Goal: Information Seeking & Learning: Check status

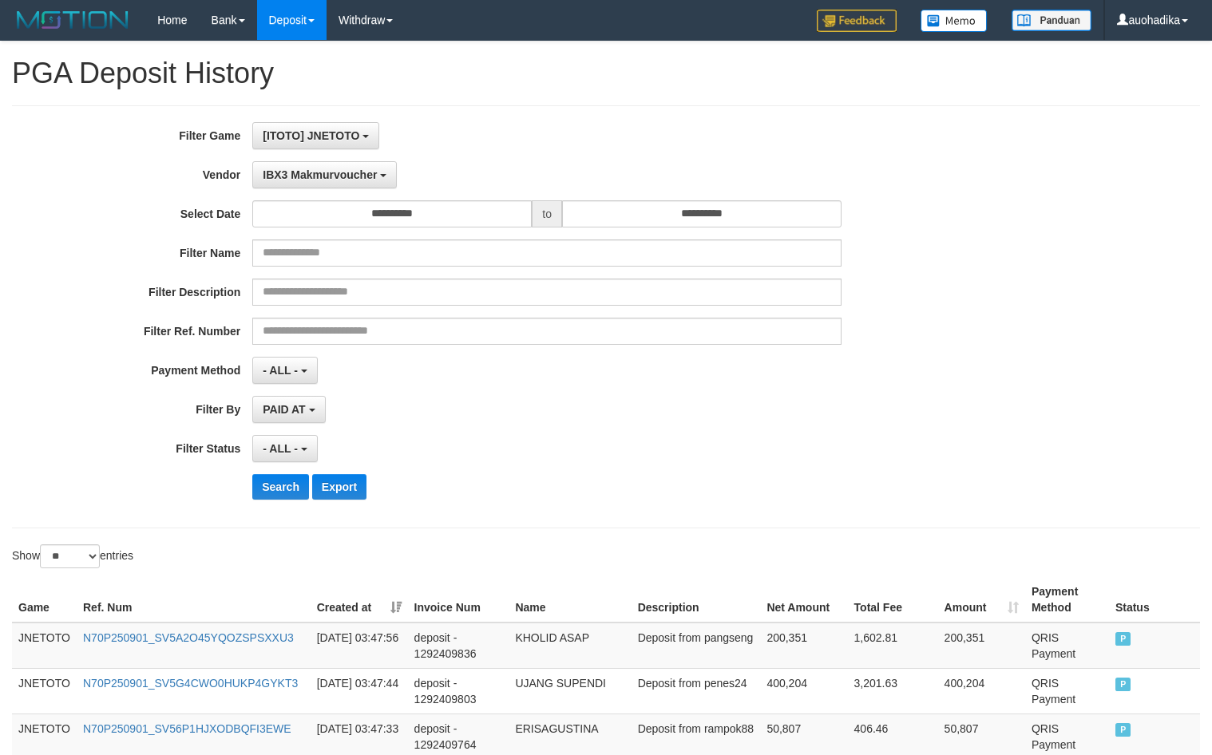
select select "**********"
select select "**"
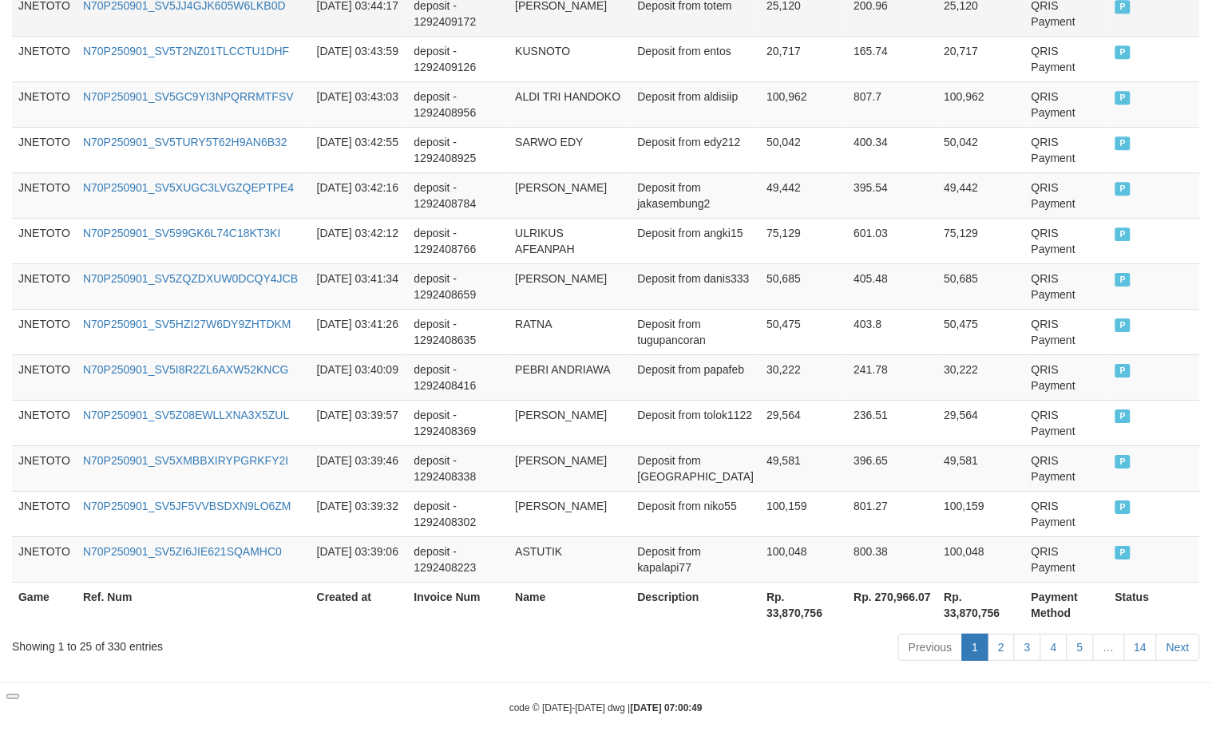
scroll to position [14, 0]
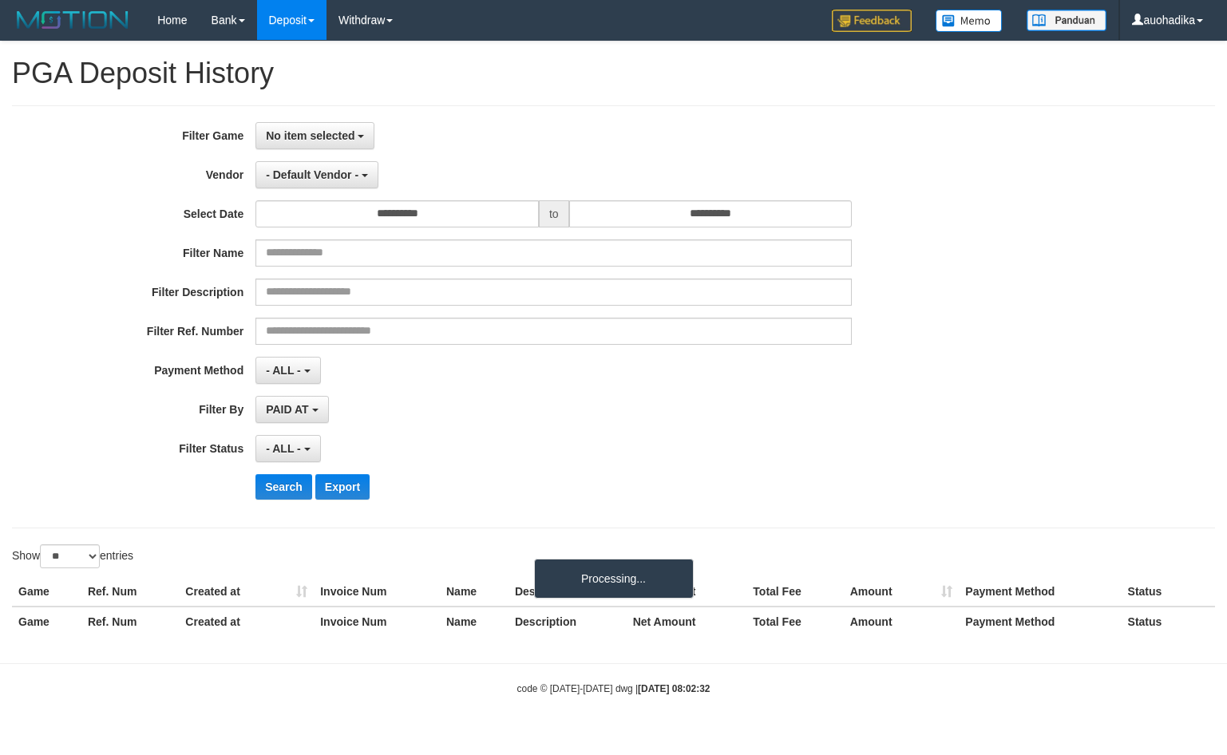
select select
select select "**"
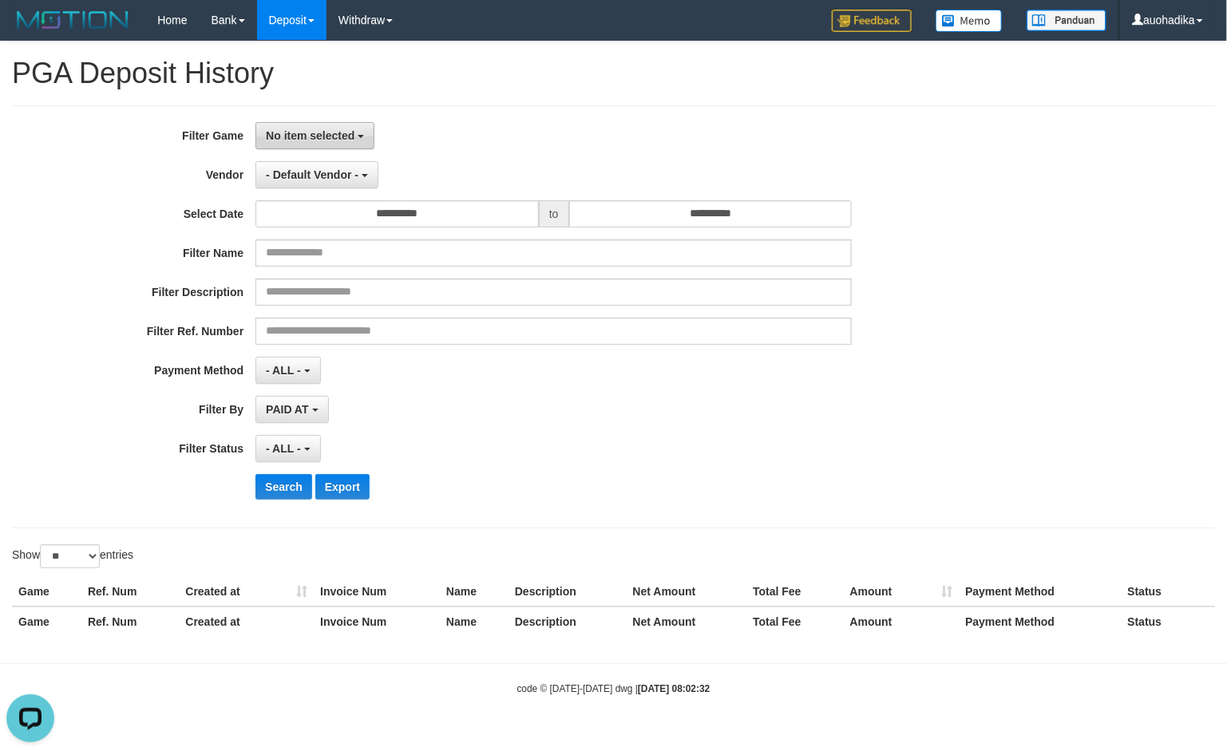
click at [307, 133] on span "No item selected" at bounding box center [310, 135] width 89 height 13
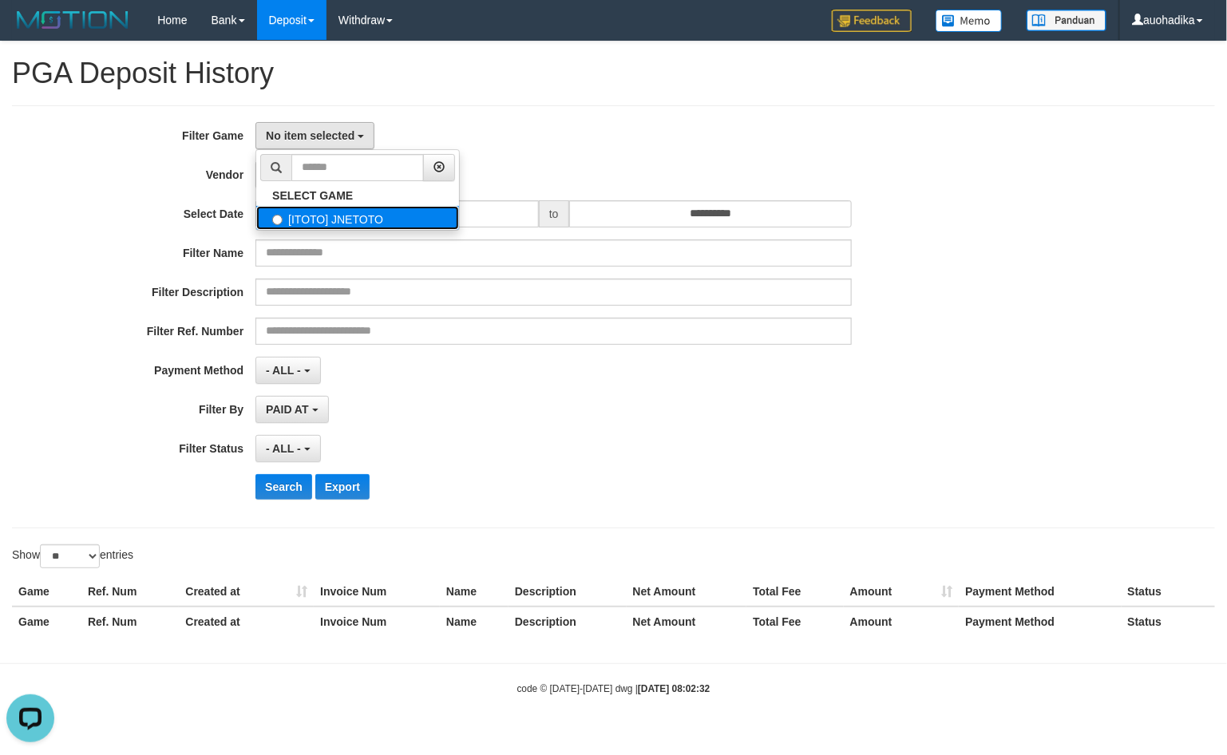
click at [335, 229] on label "[ITOTO] JNETOTO" at bounding box center [357, 218] width 203 height 24
select select "***"
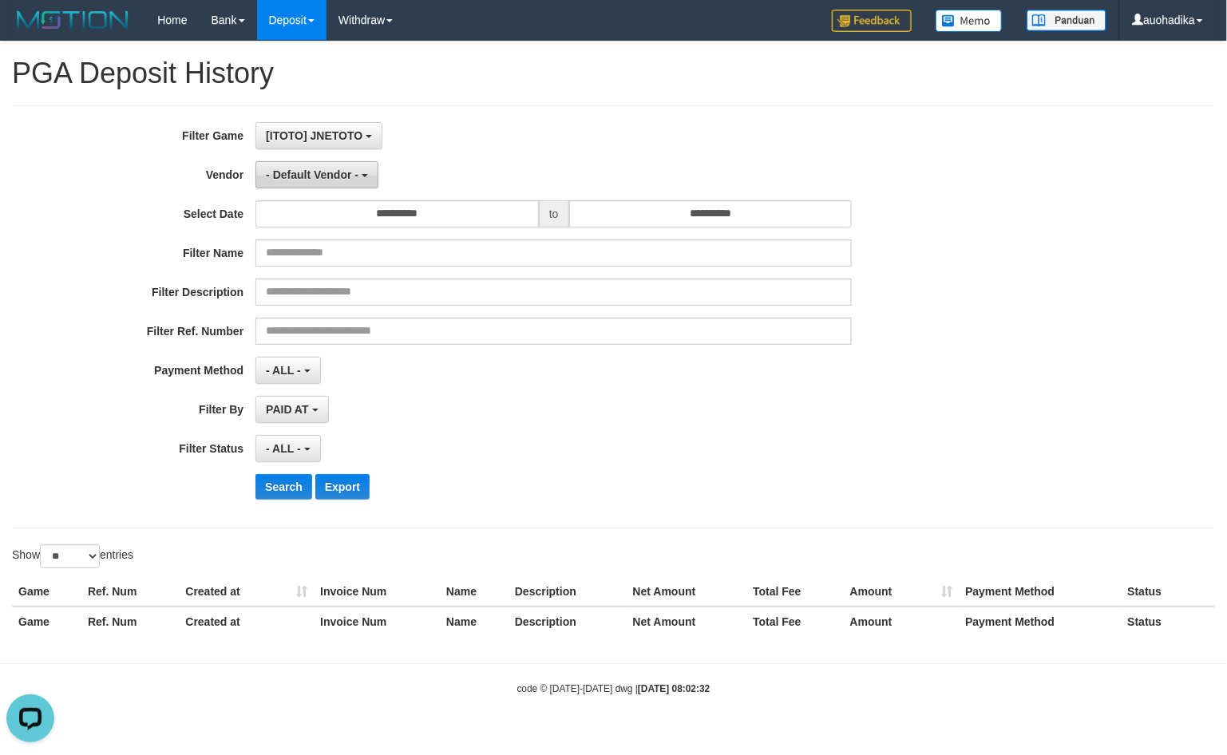
scroll to position [14, 0]
click at [308, 177] on span "- Default Vendor -" at bounding box center [312, 174] width 93 height 13
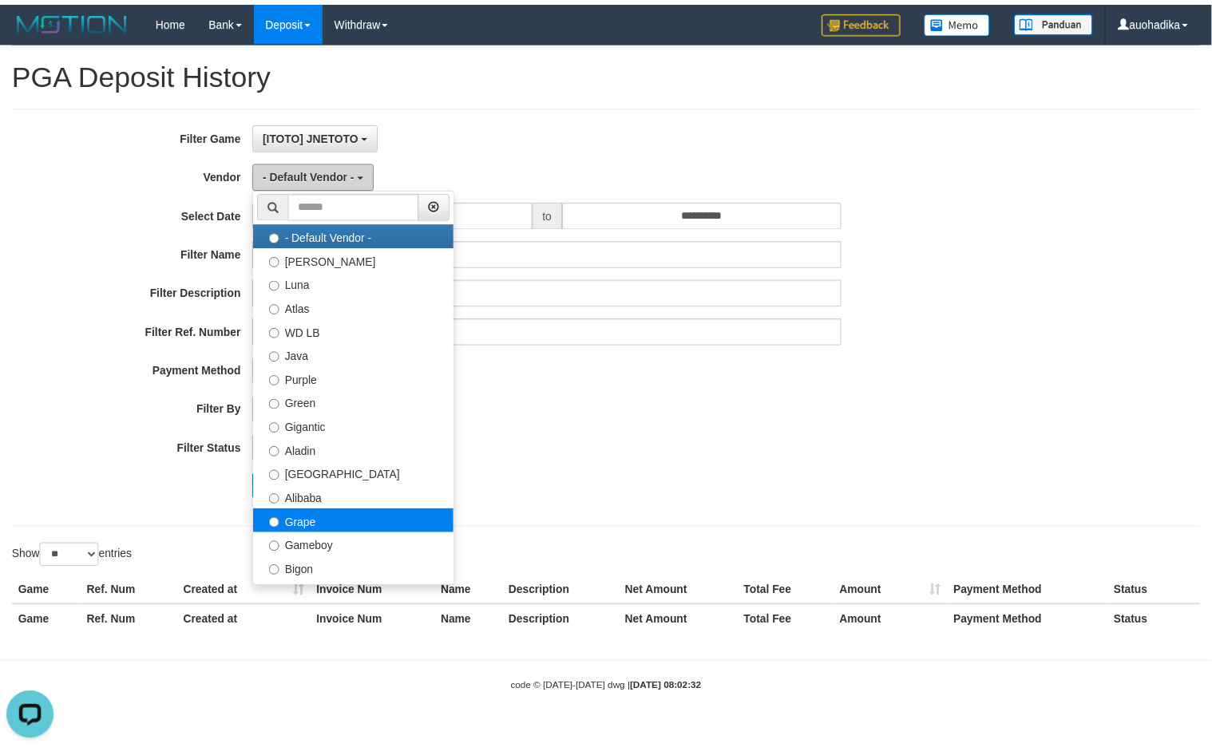
scroll to position [0, 0]
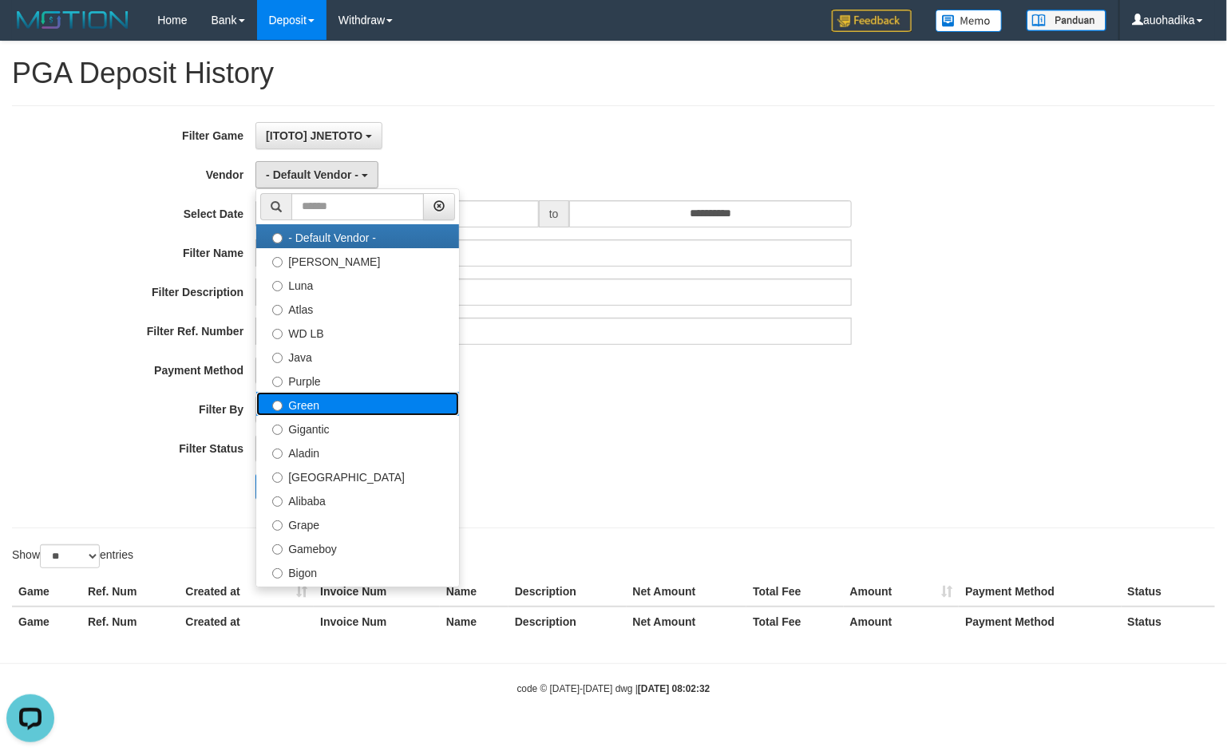
click at [342, 413] on label "Green" at bounding box center [357, 404] width 203 height 24
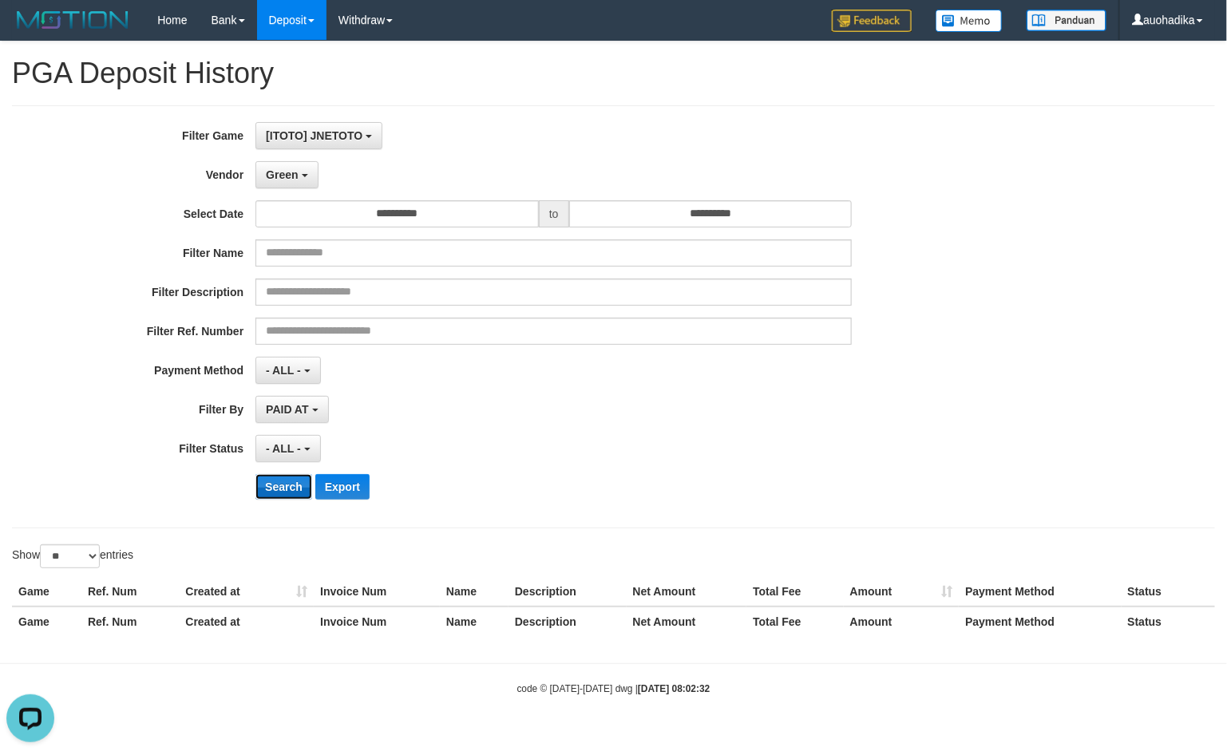
click at [287, 487] on button "Search" at bounding box center [284, 487] width 57 height 26
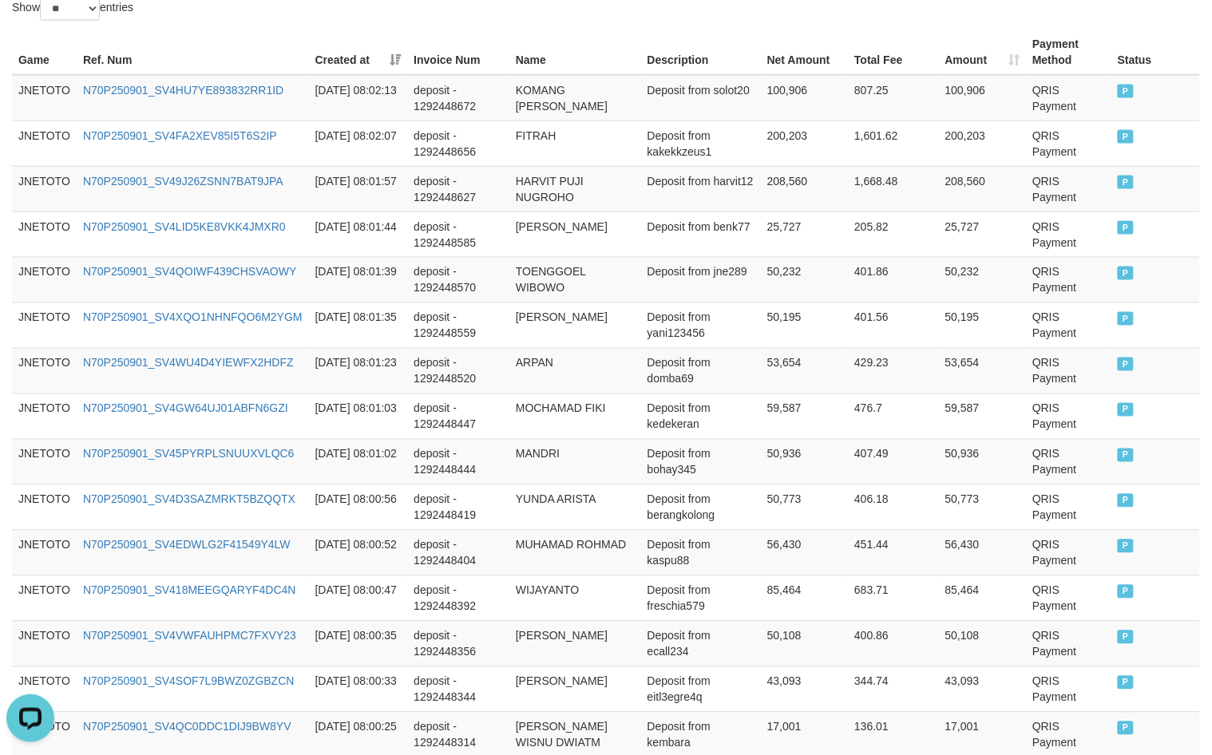
scroll to position [1186, 0]
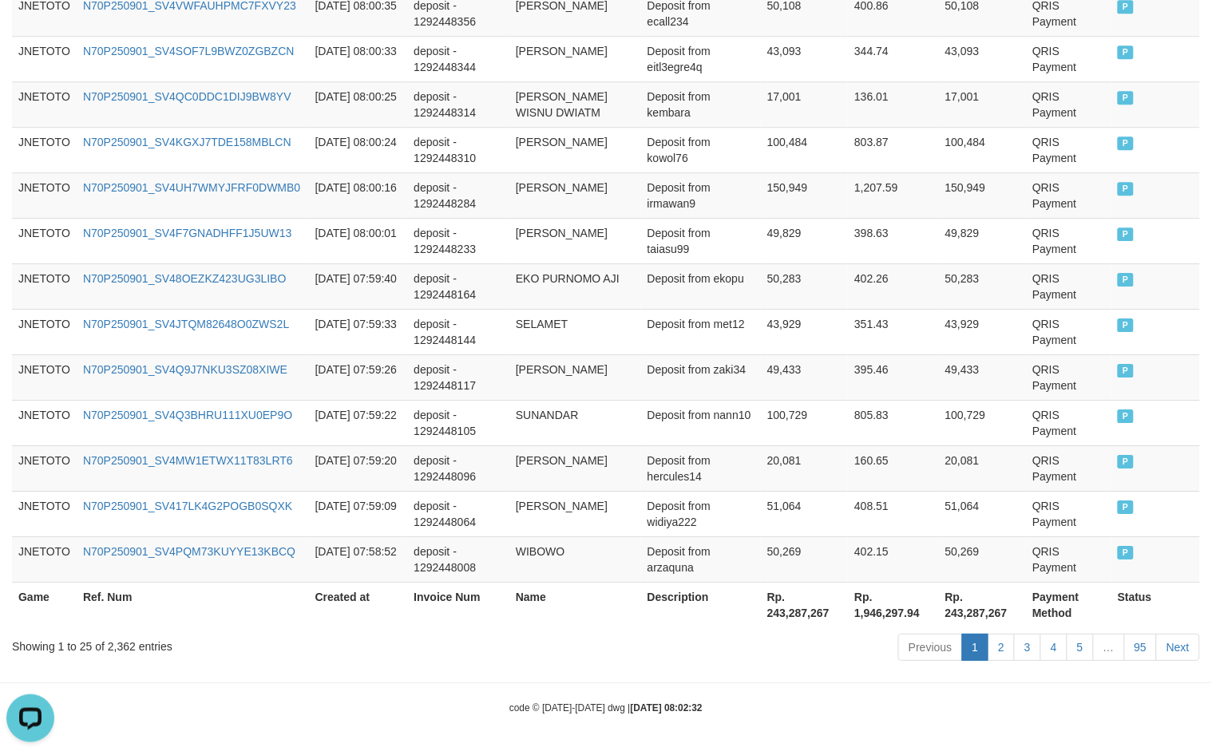
click at [117, 652] on div "Showing 1 to 25 of 2,362 entries" at bounding box center [253, 643] width 482 height 22
copy div "2,362"
click at [809, 621] on th "Rp. 243,287,267" at bounding box center [804, 605] width 87 height 46
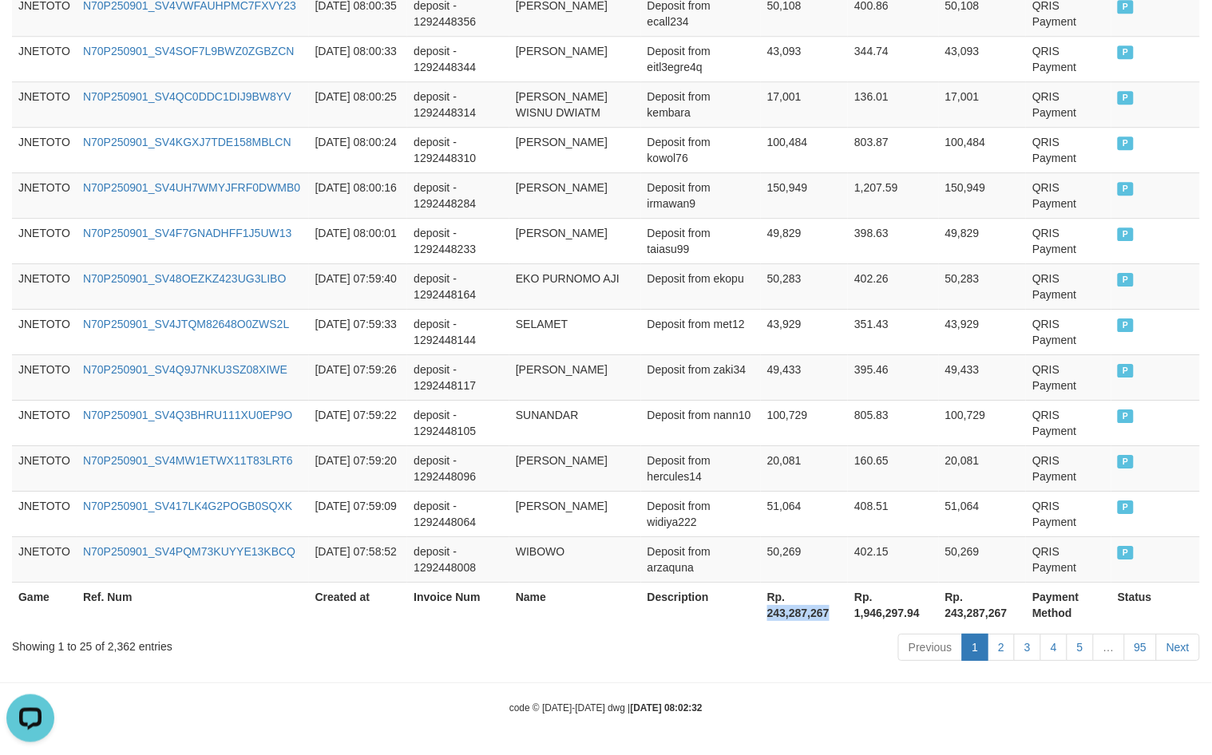
copy th "243,287,267"
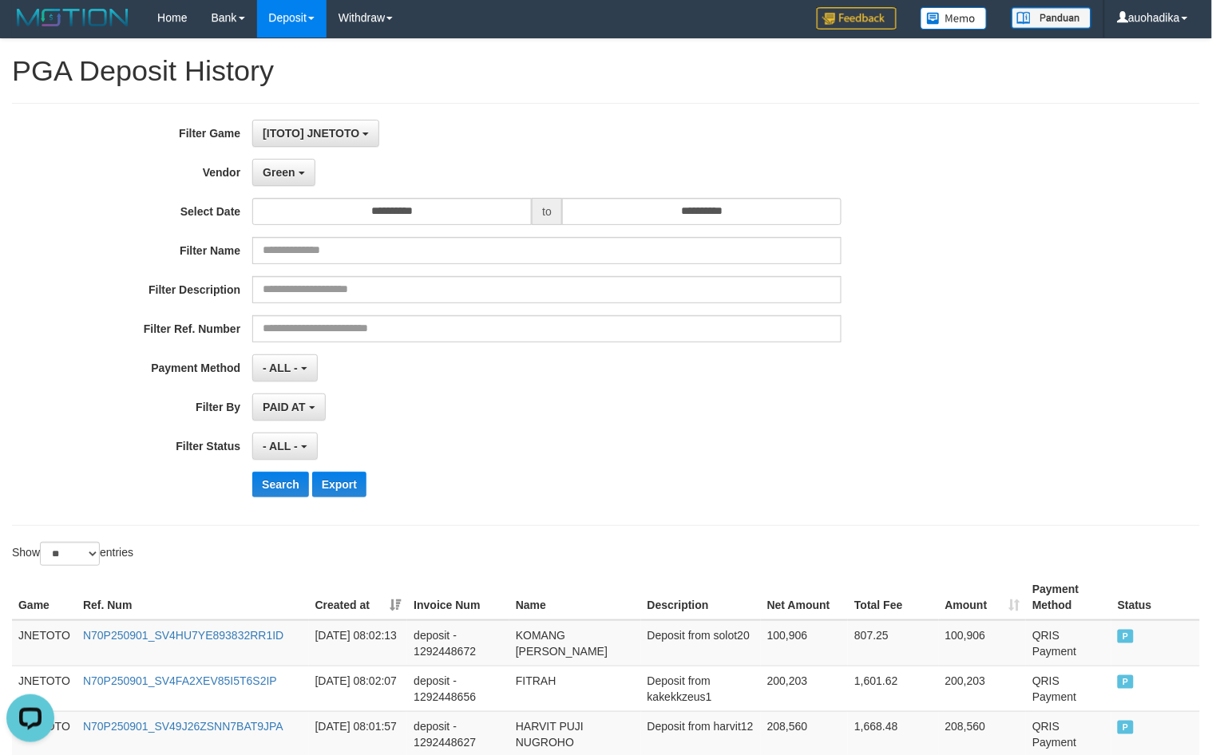
scroll to position [0, 0]
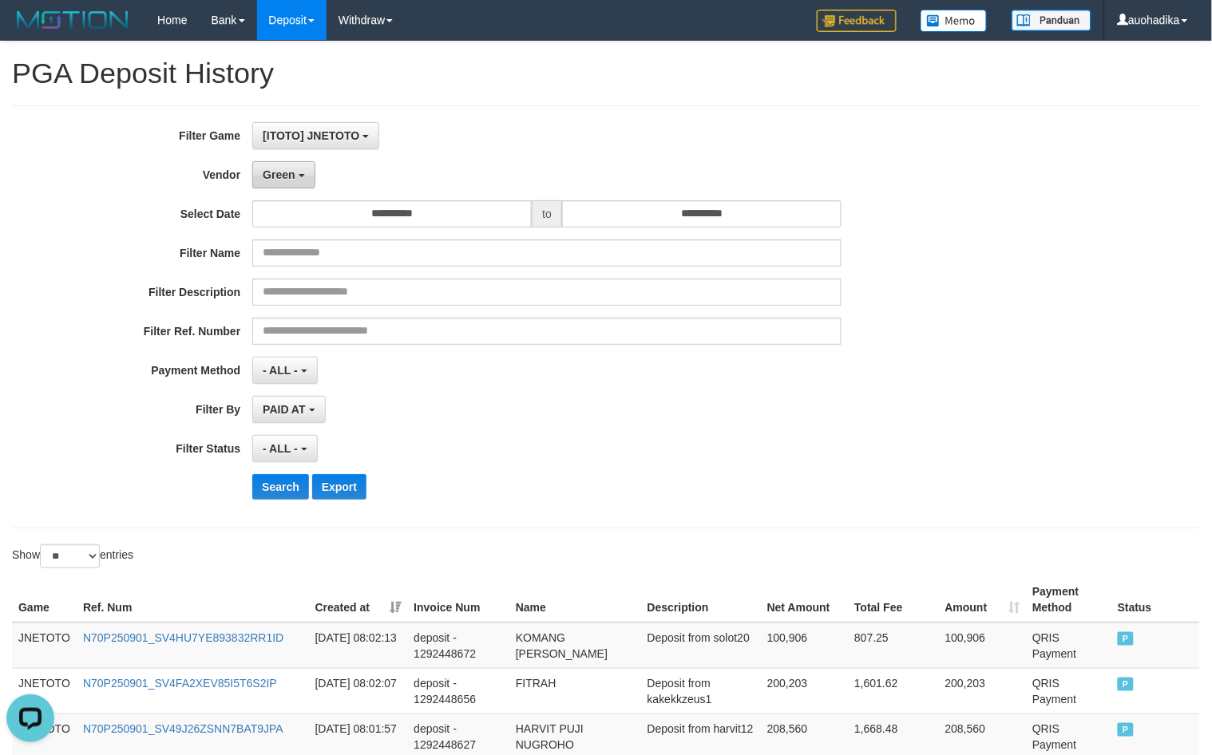
click at [310, 177] on button "Green" at bounding box center [283, 174] width 62 height 27
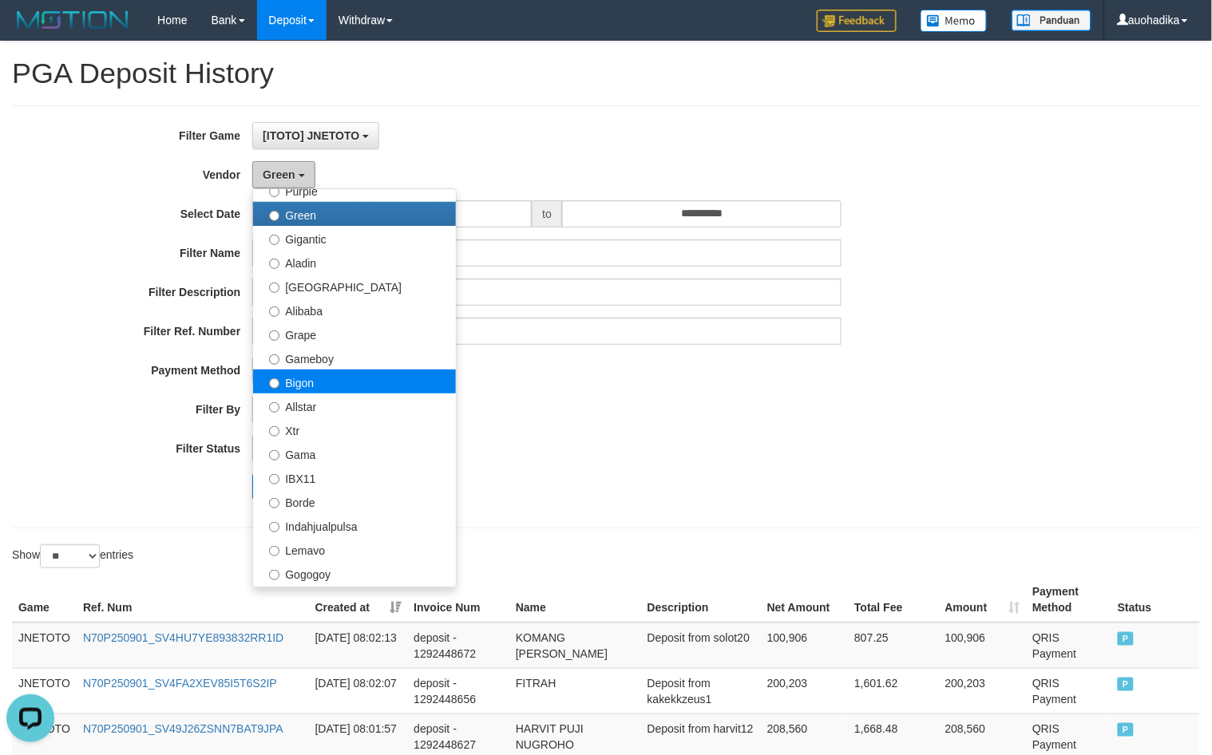
scroll to position [266, 0]
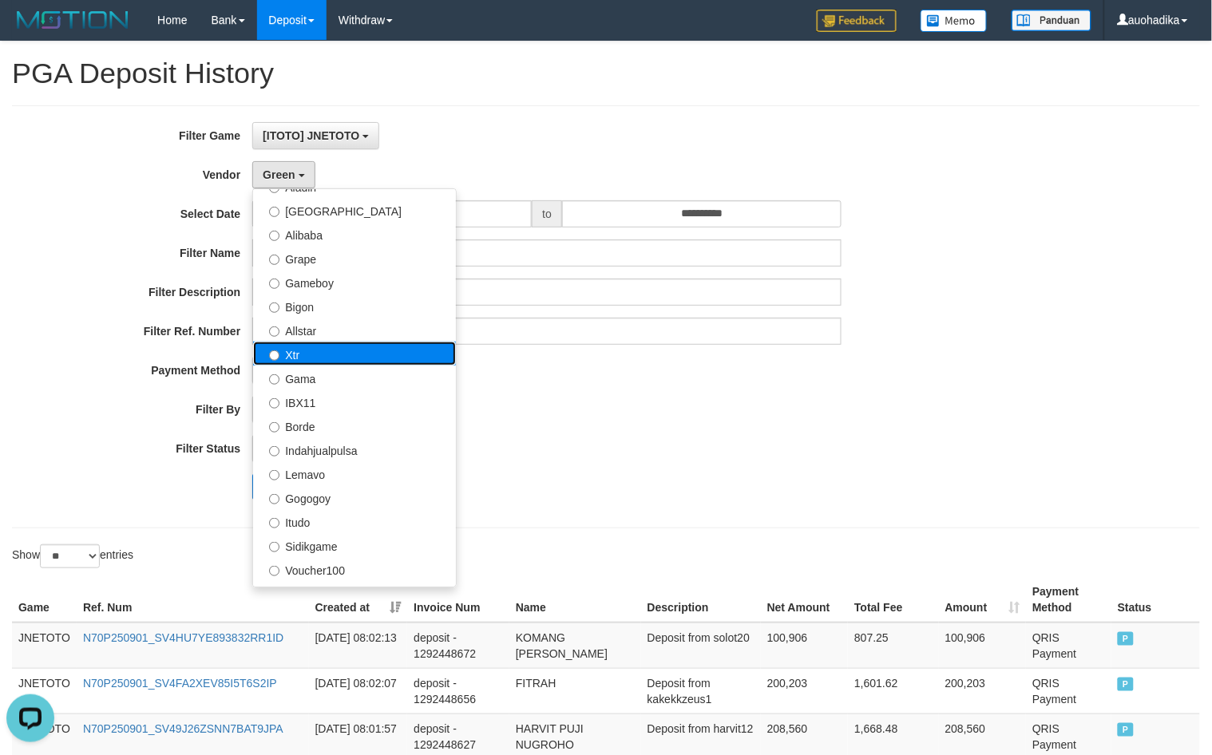
click at [355, 360] on label "Xtr" at bounding box center [354, 354] width 203 height 24
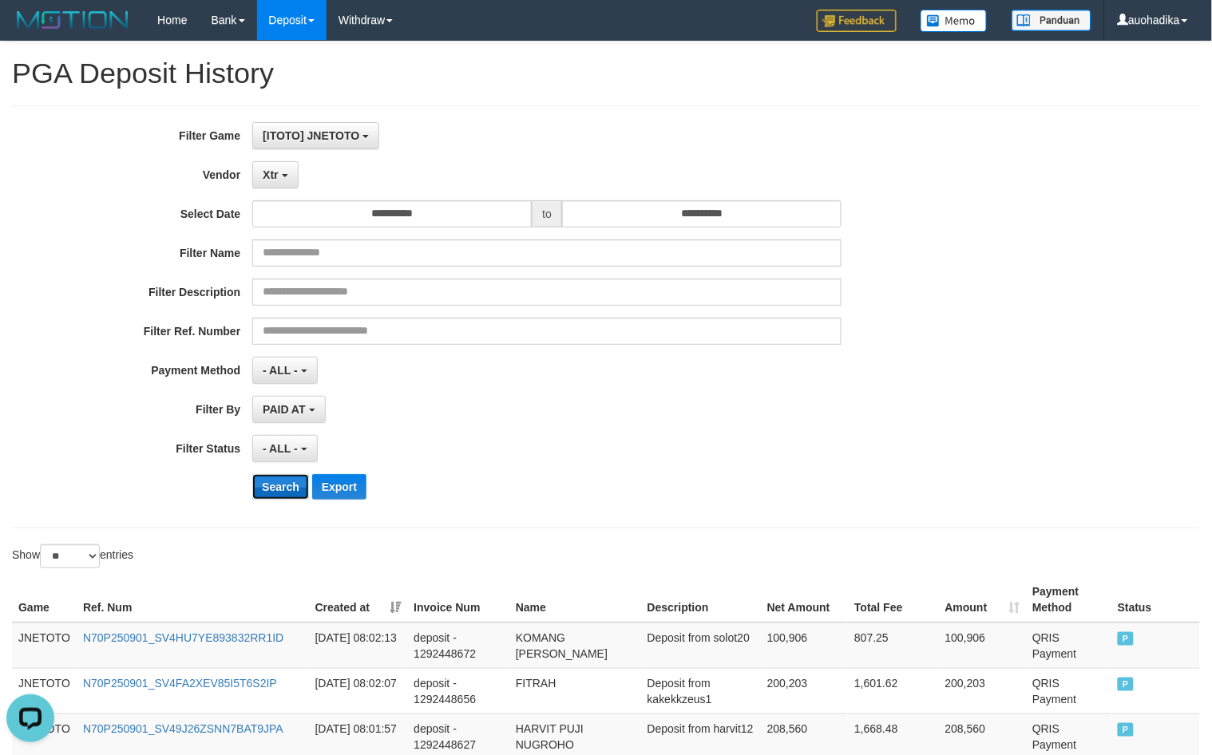
click at [291, 481] on button "Search" at bounding box center [280, 487] width 57 height 26
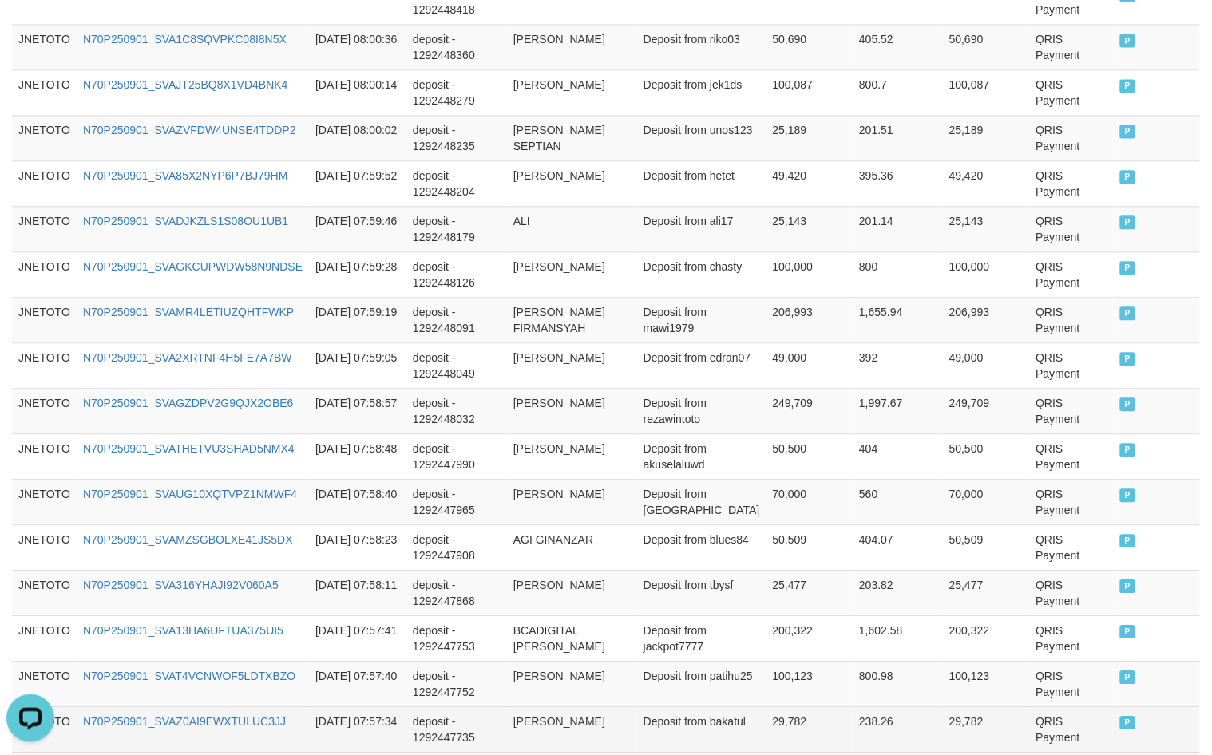
scroll to position [1186, 0]
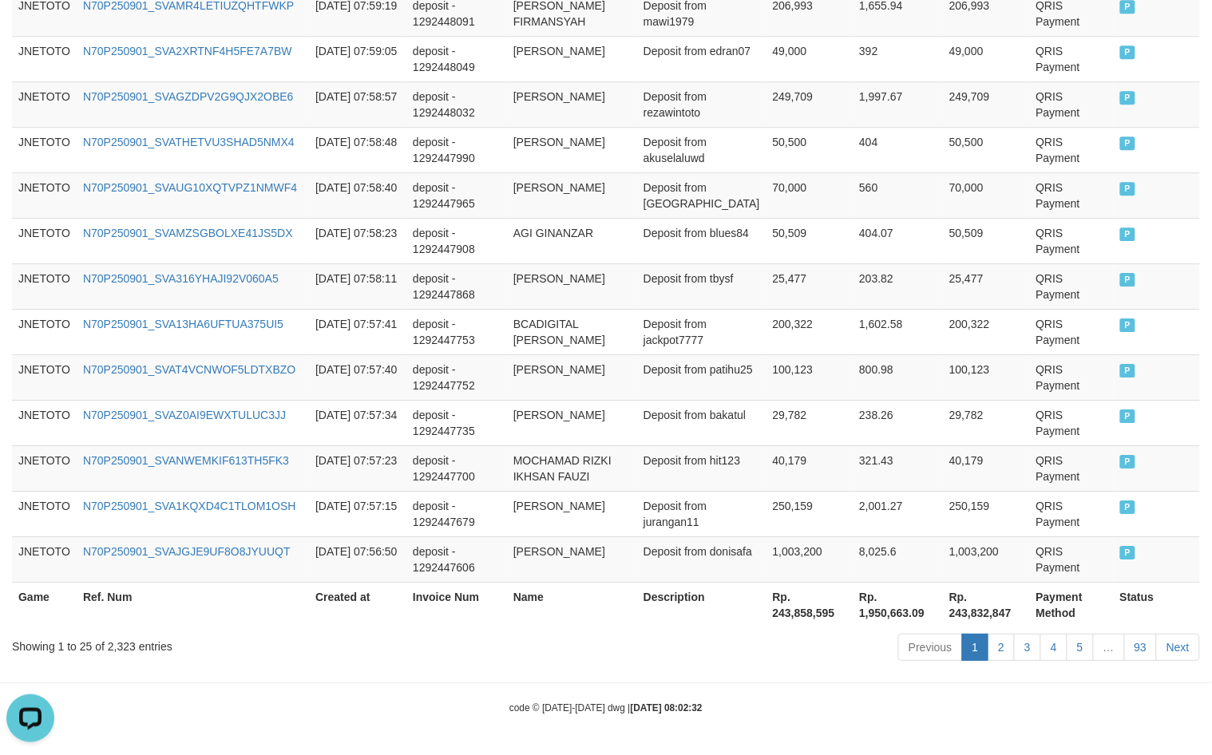
click at [122, 643] on div "Showing 1 to 25 of 2,323 entries" at bounding box center [253, 643] width 482 height 22
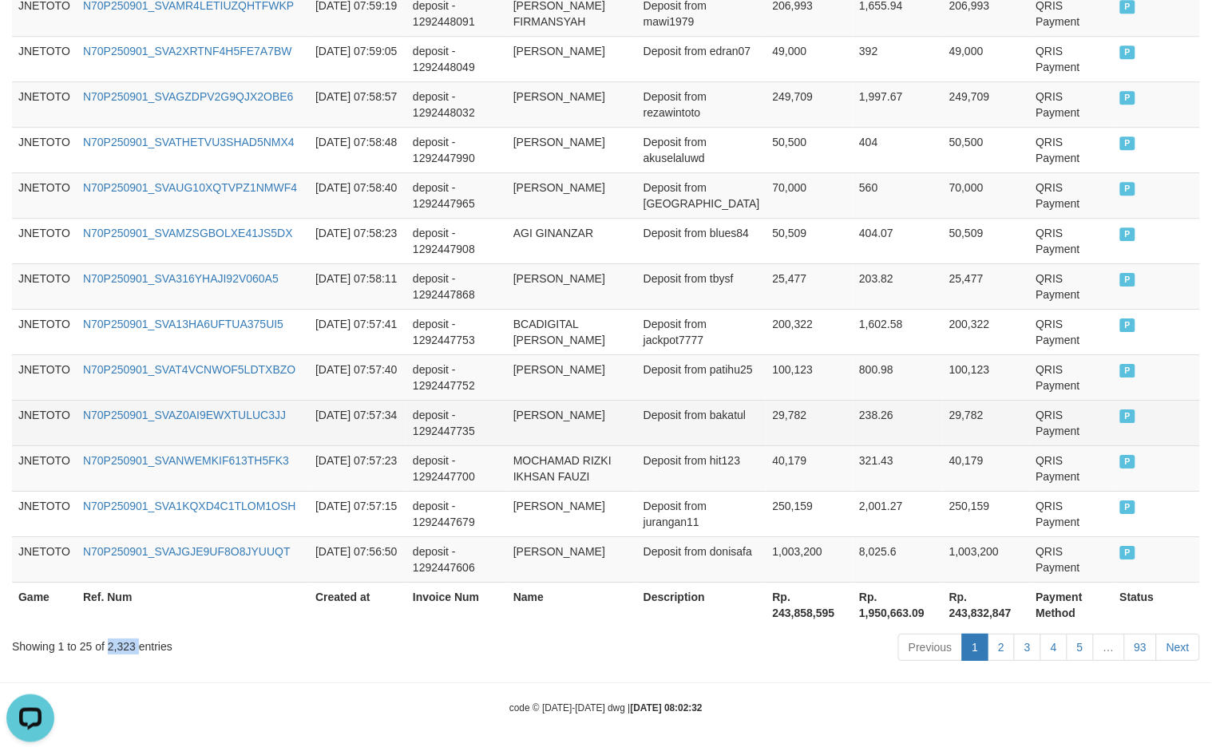
copy div "2,323"
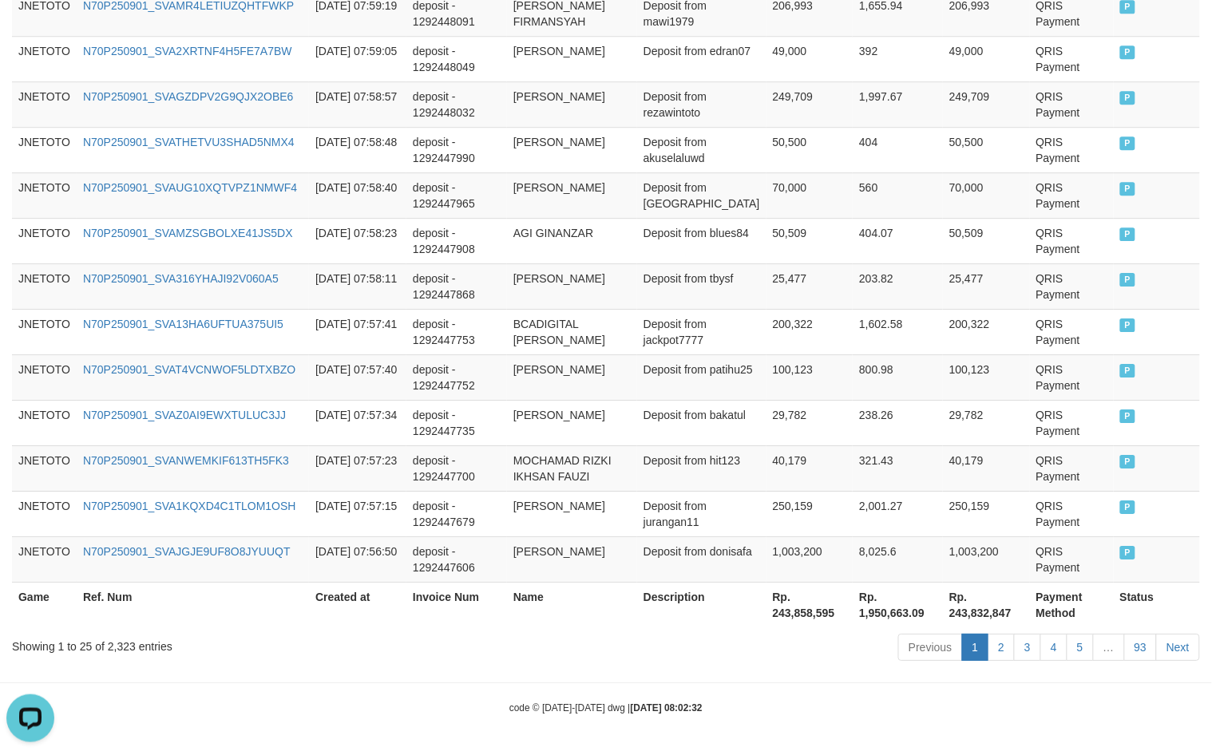
click at [815, 607] on th "Rp. 243,858,595" at bounding box center [810, 605] width 87 height 46
copy th "243,858,595"
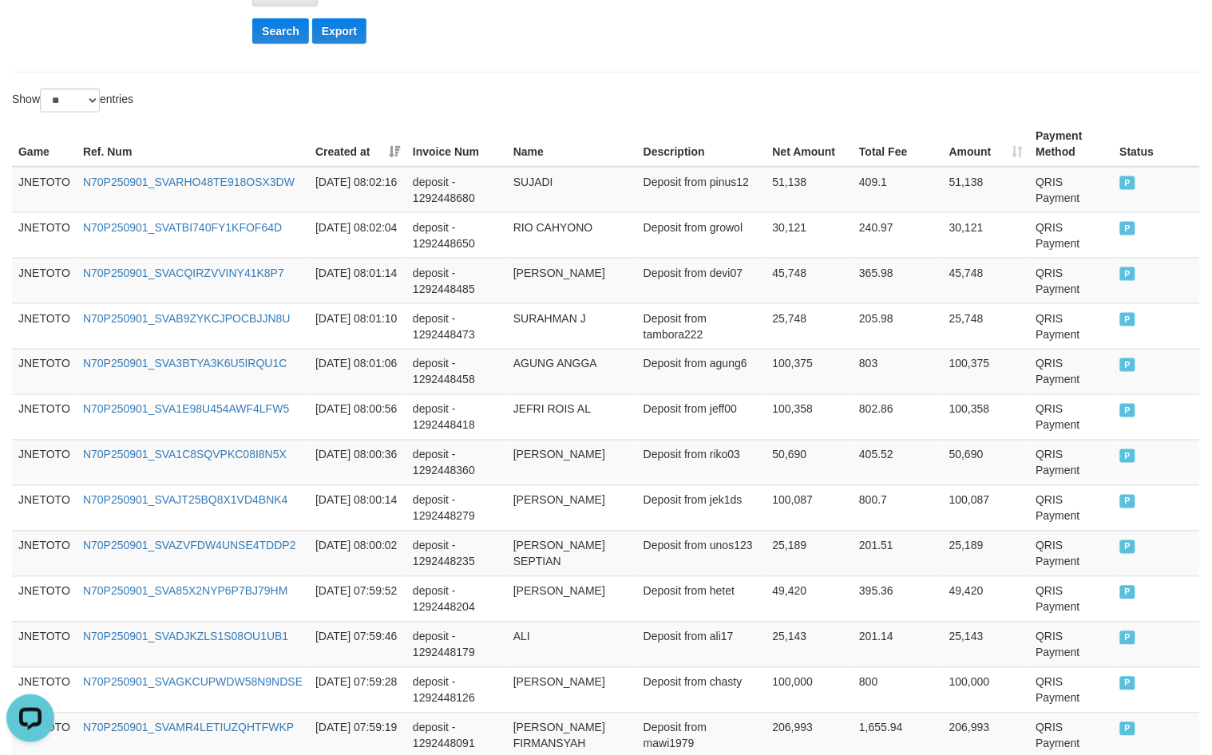
scroll to position [0, 0]
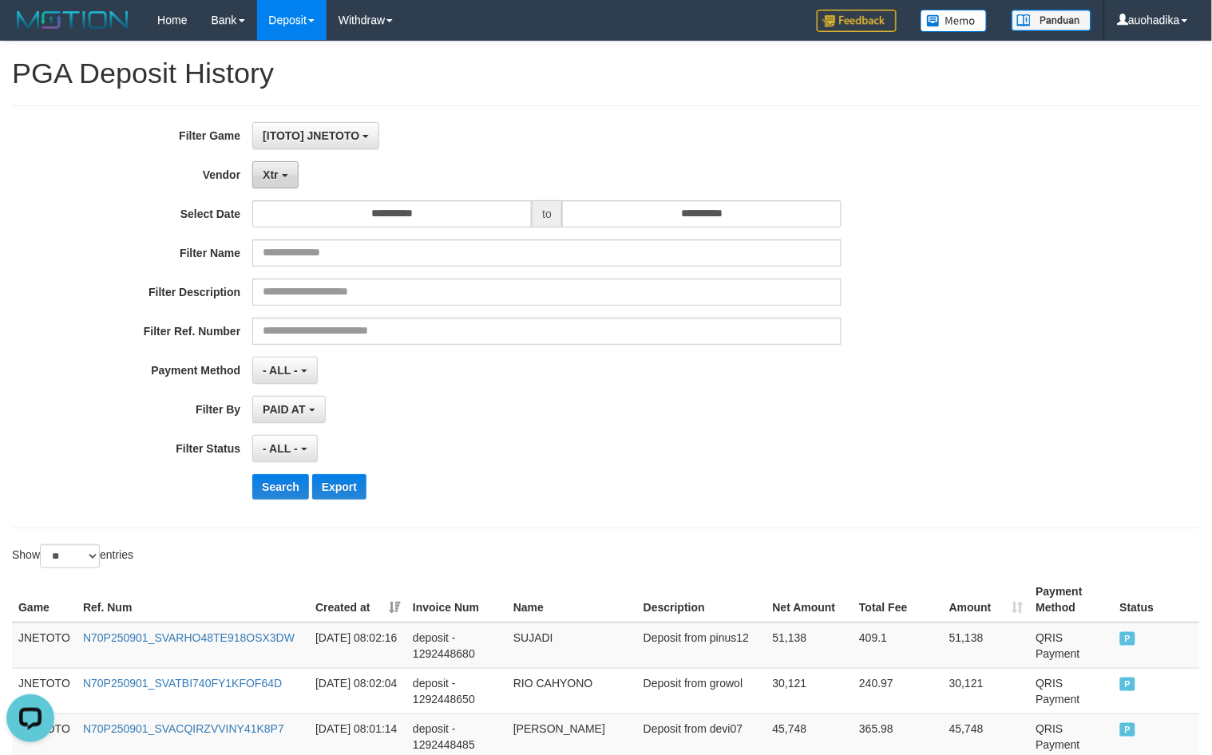
click at [279, 184] on button "Xtr" at bounding box center [275, 174] width 46 height 27
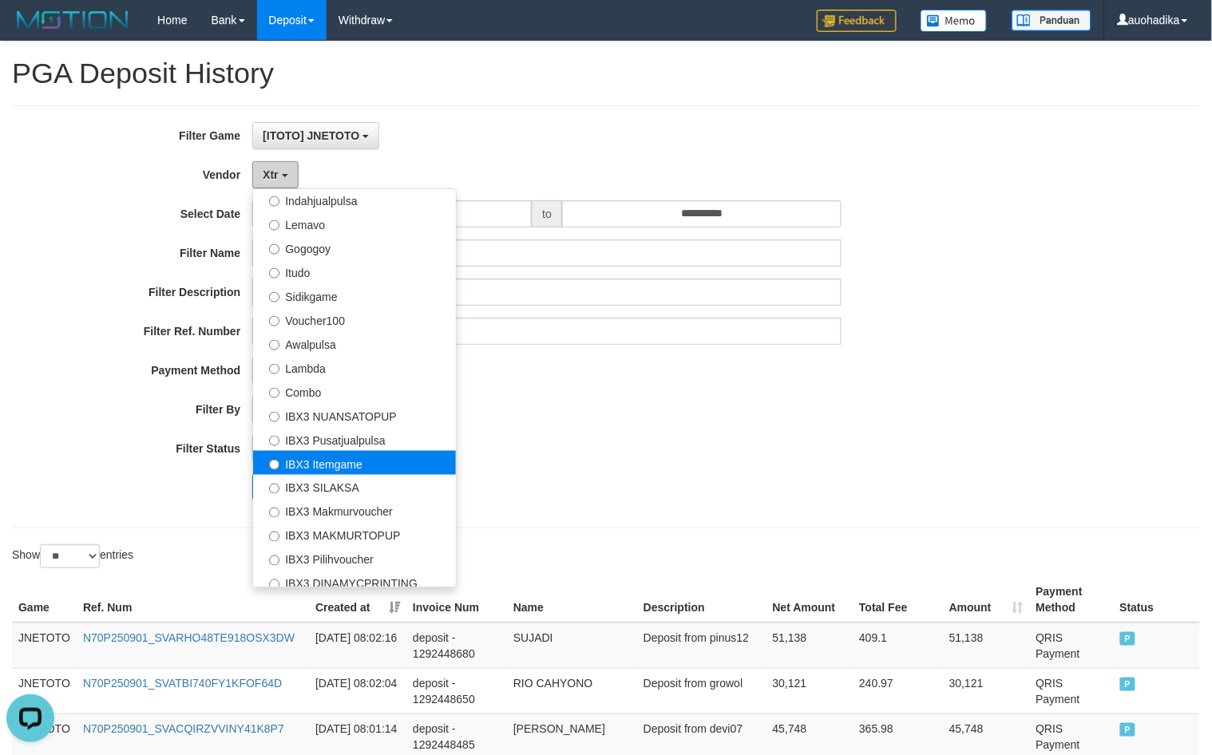
scroll to position [524, 0]
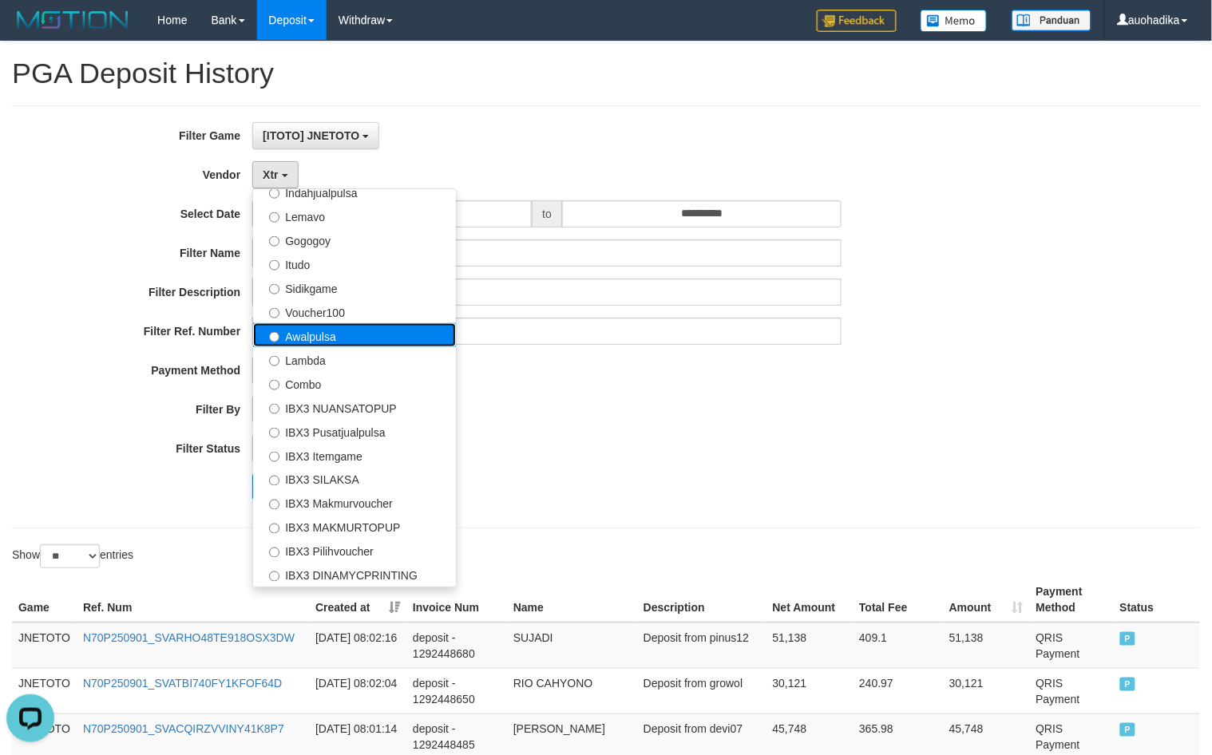
click at [319, 344] on label "Awalpulsa" at bounding box center [354, 335] width 203 height 24
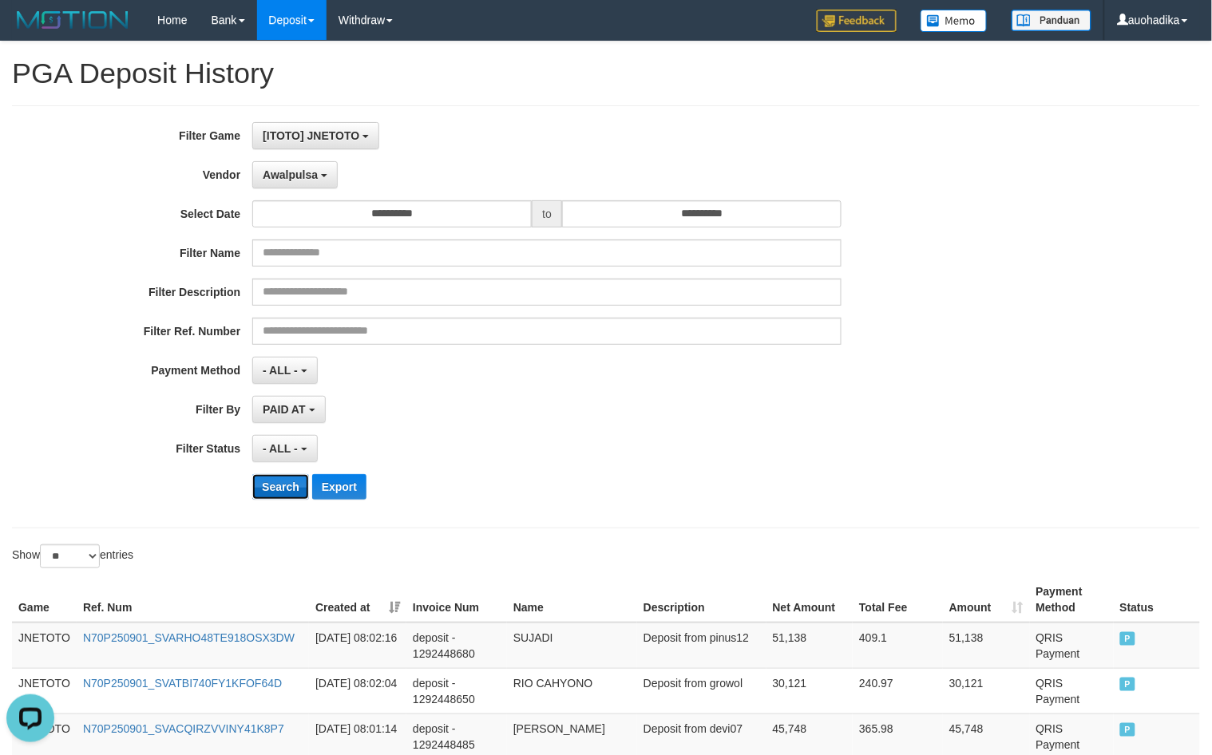
click at [283, 496] on button "Search" at bounding box center [280, 487] width 57 height 26
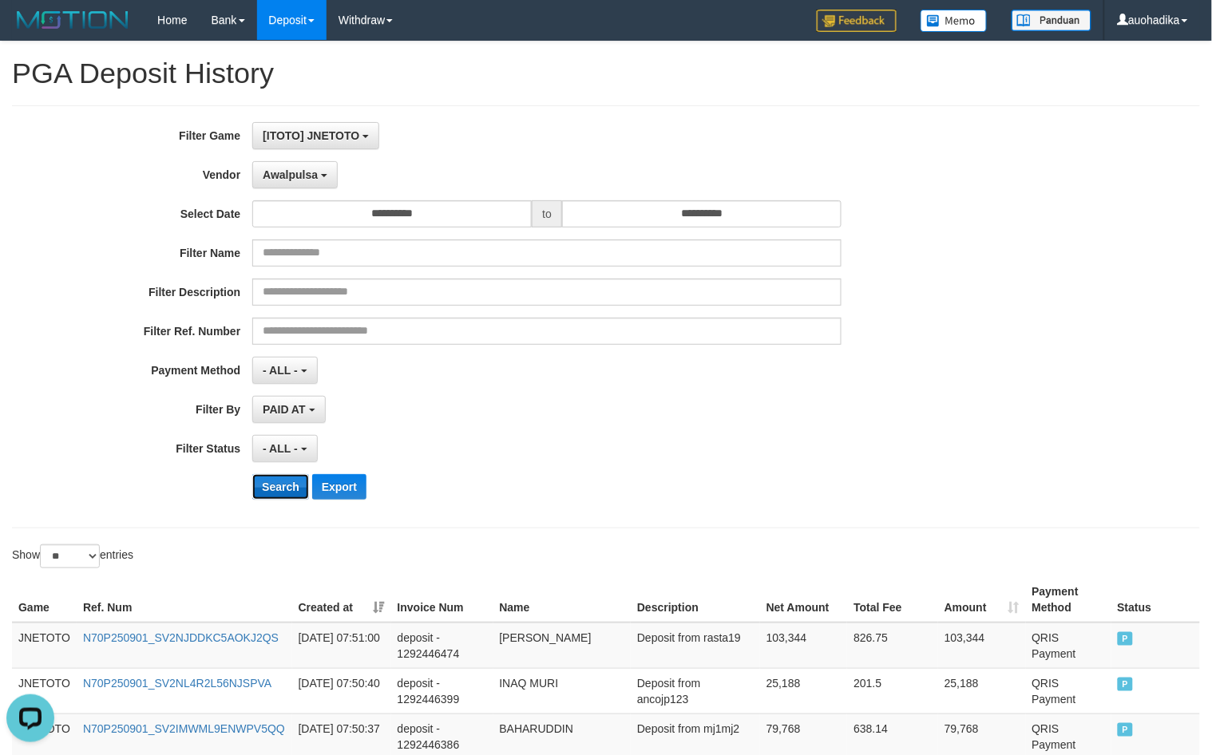
click at [281, 500] on button "Search" at bounding box center [280, 487] width 57 height 26
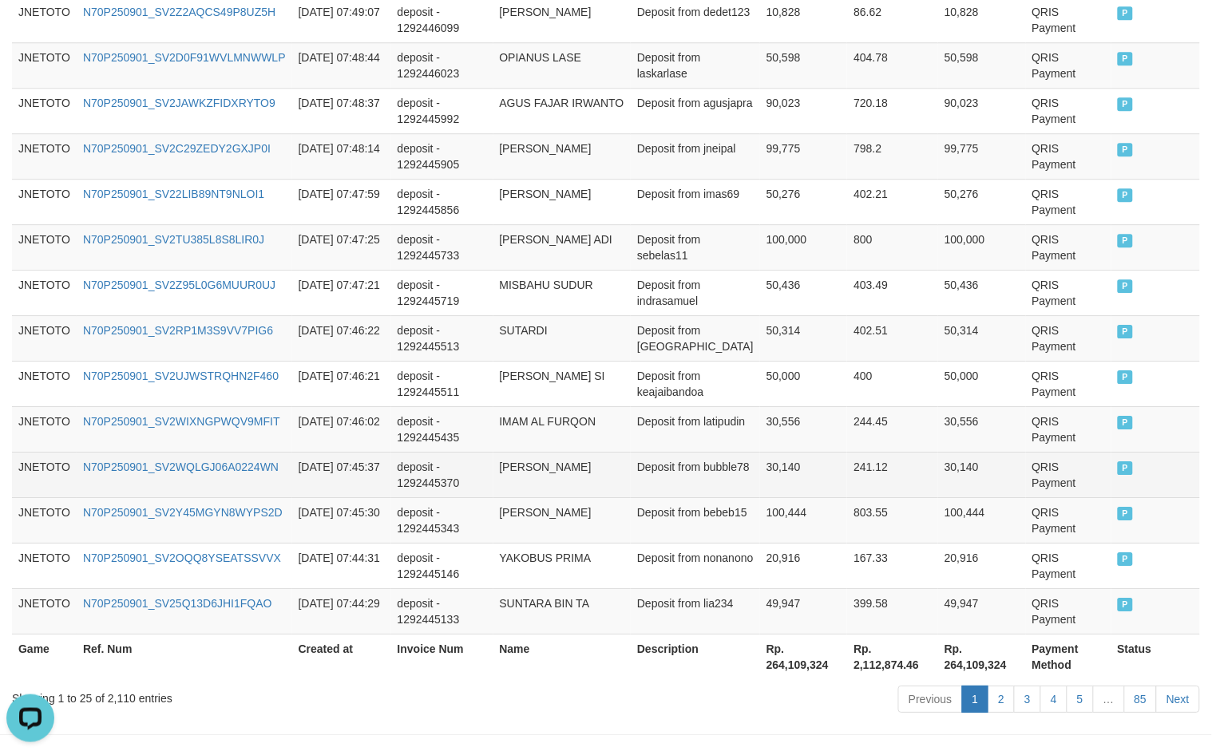
scroll to position [1186, 0]
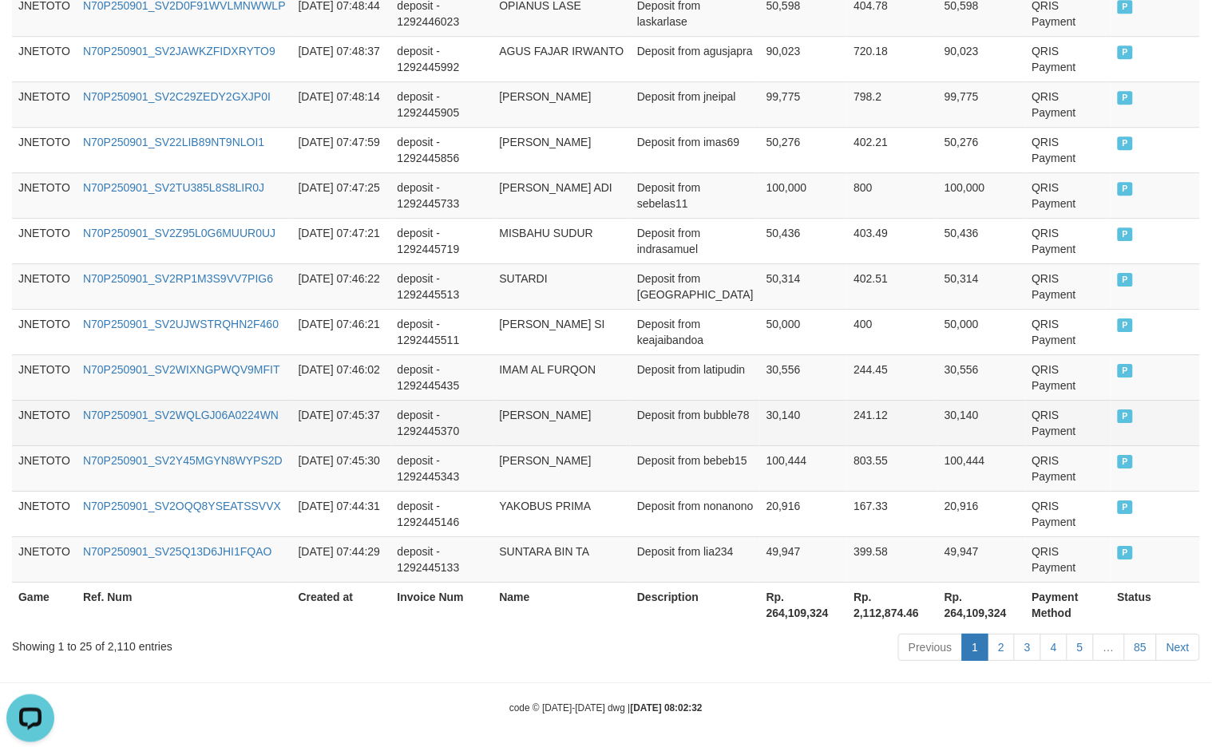
click at [272, 430] on td "N70P250901_SV2WQLGJ06A0224WN" at bounding box center [185, 423] width 216 height 46
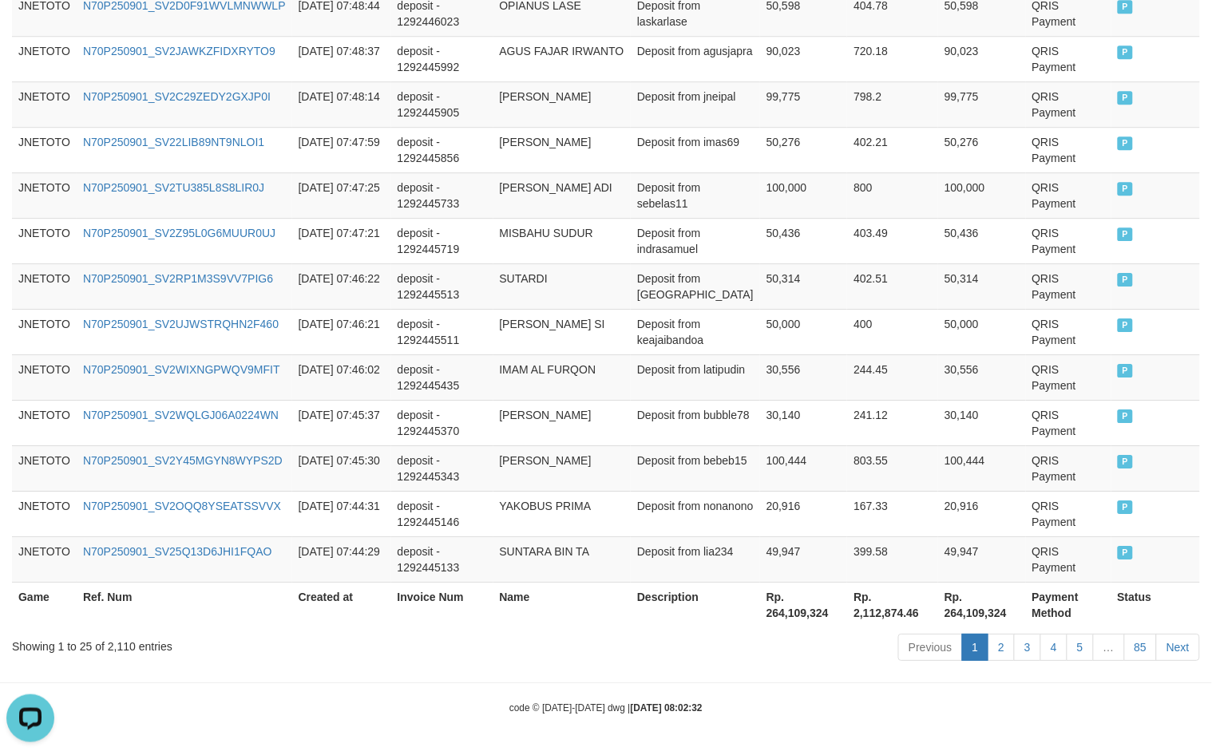
click at [149, 712] on div "code © [DATE]-[DATE] dwg | [DATE] 08:02:32" at bounding box center [606, 708] width 1212 height 16
click at [117, 644] on div "Showing 1 to 25 of 2,110 entries" at bounding box center [253, 643] width 482 height 22
copy div "2,110"
click at [771, 620] on th "Rp. 264,109,324" at bounding box center [804, 605] width 88 height 46
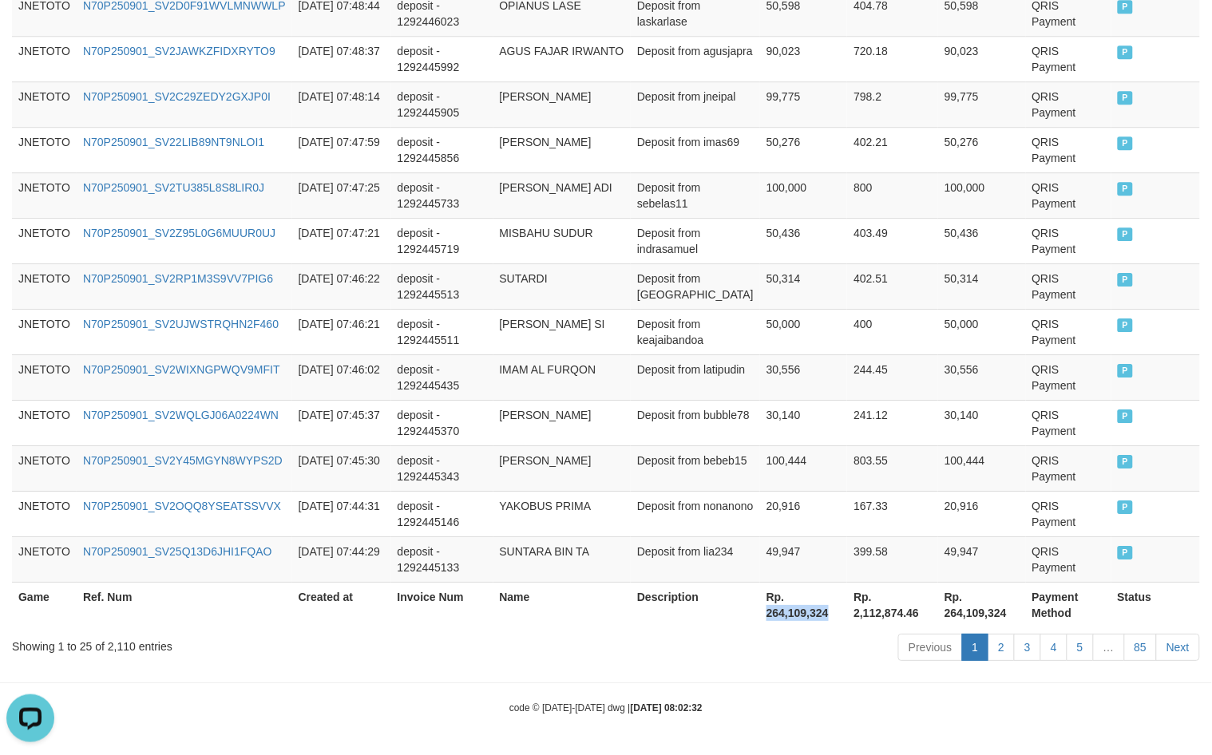
click at [767, 620] on th "Rp. 264,109,324" at bounding box center [804, 605] width 88 height 46
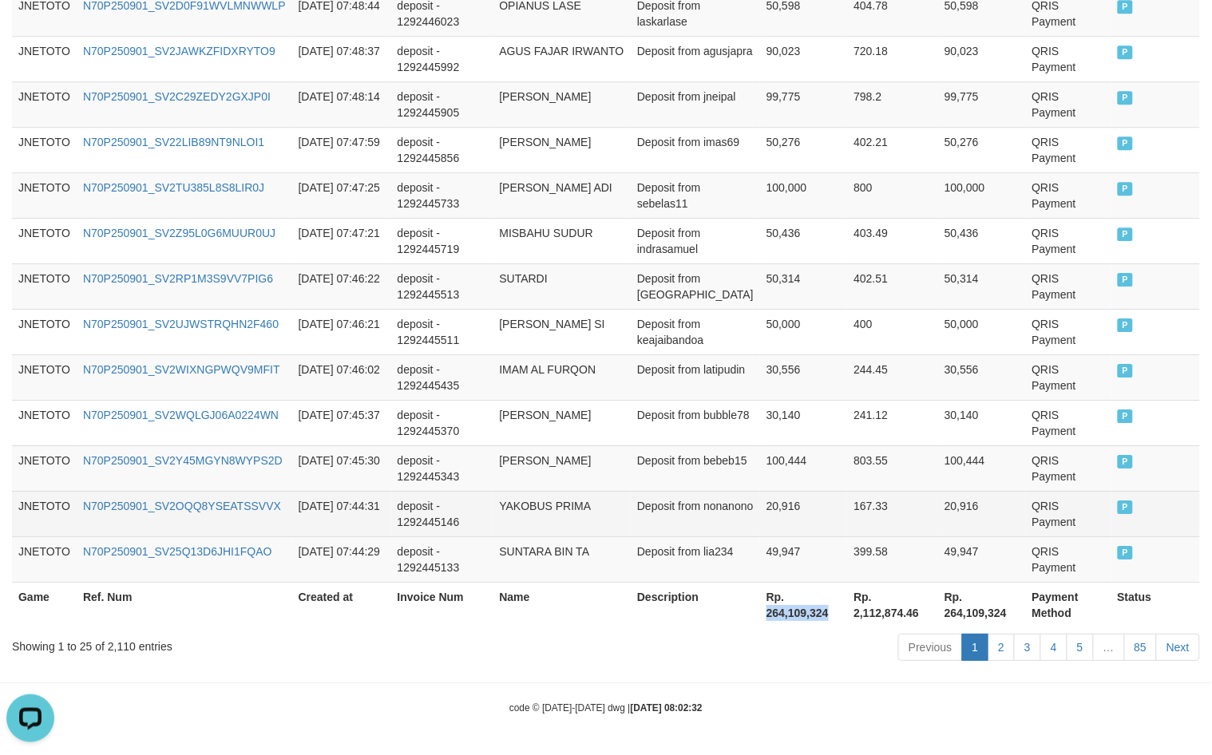
copy th "264,109,324"
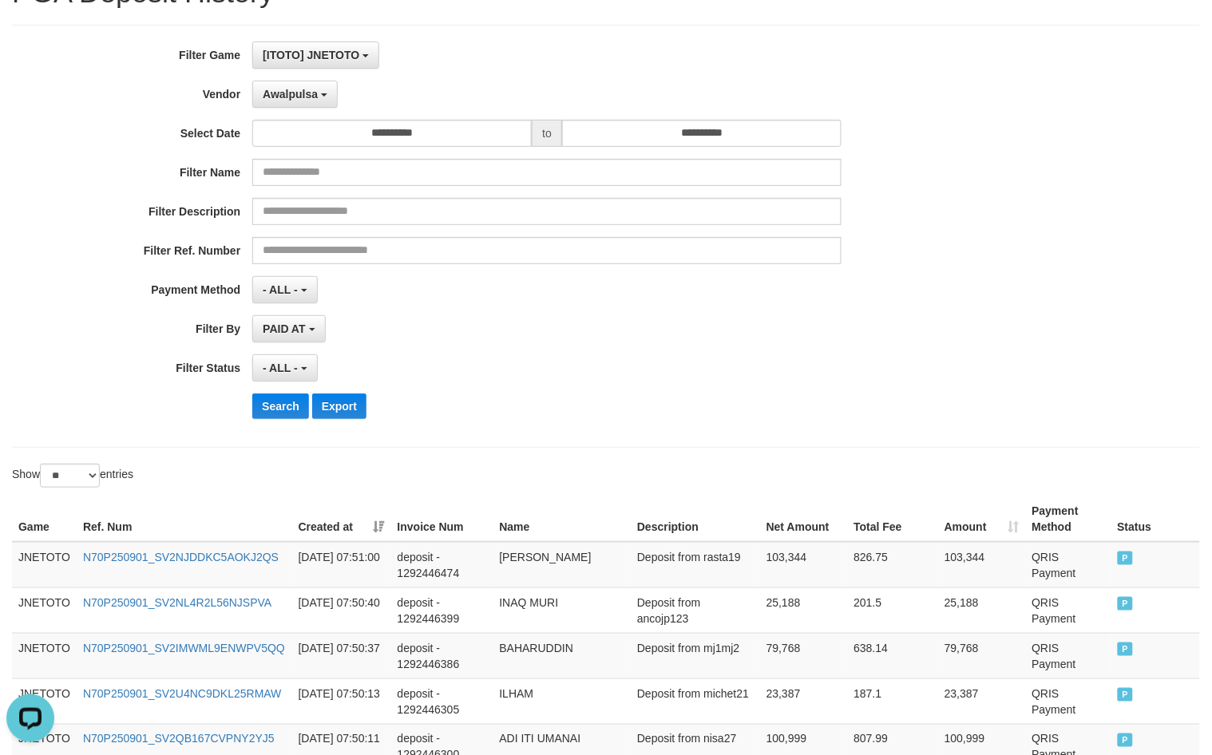
scroll to position [0, 0]
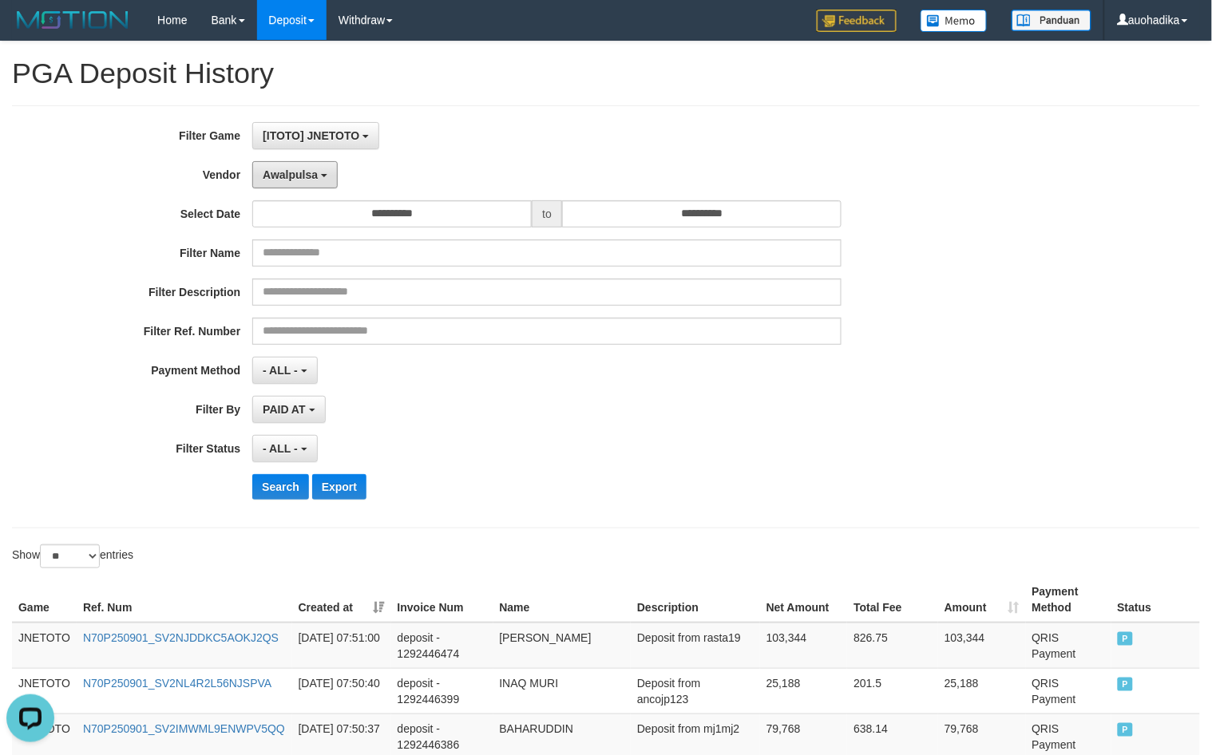
drag, startPoint x: 284, startPoint y: 182, endPoint x: 295, endPoint y: 201, distance: 22.2
click at [284, 182] on button "Awalpulsa" at bounding box center [294, 174] width 85 height 27
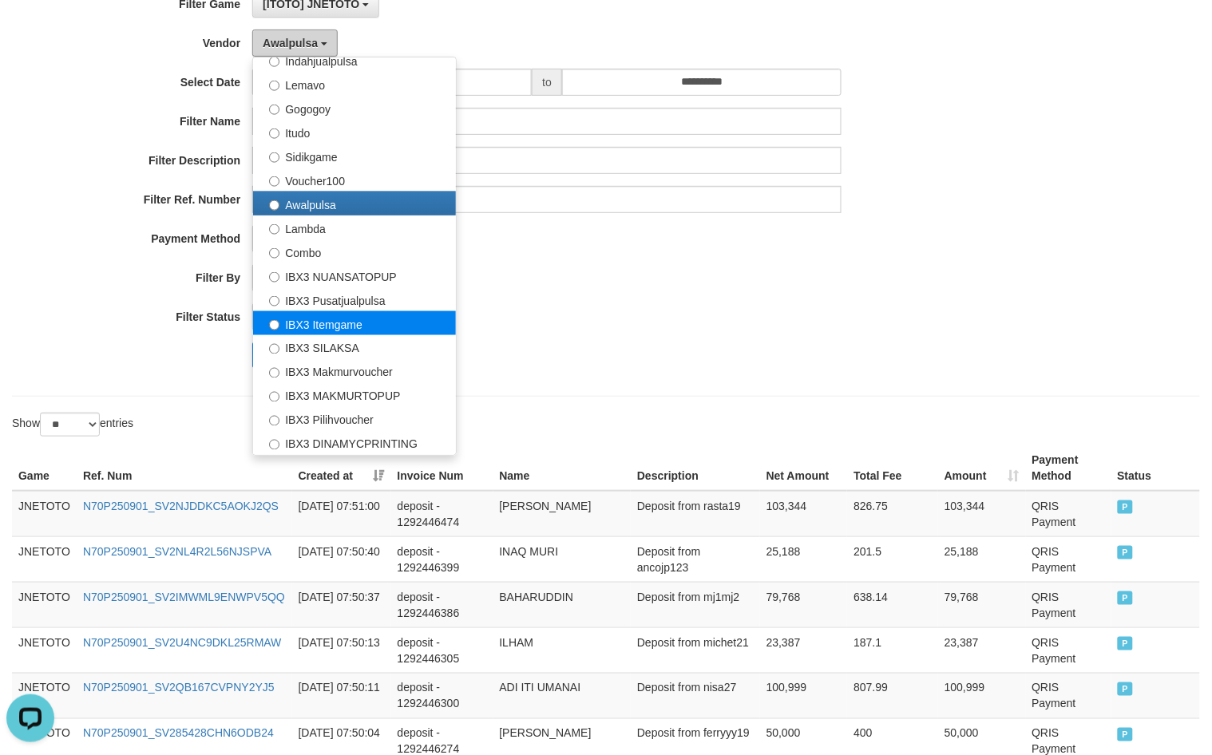
scroll to position [133, 0]
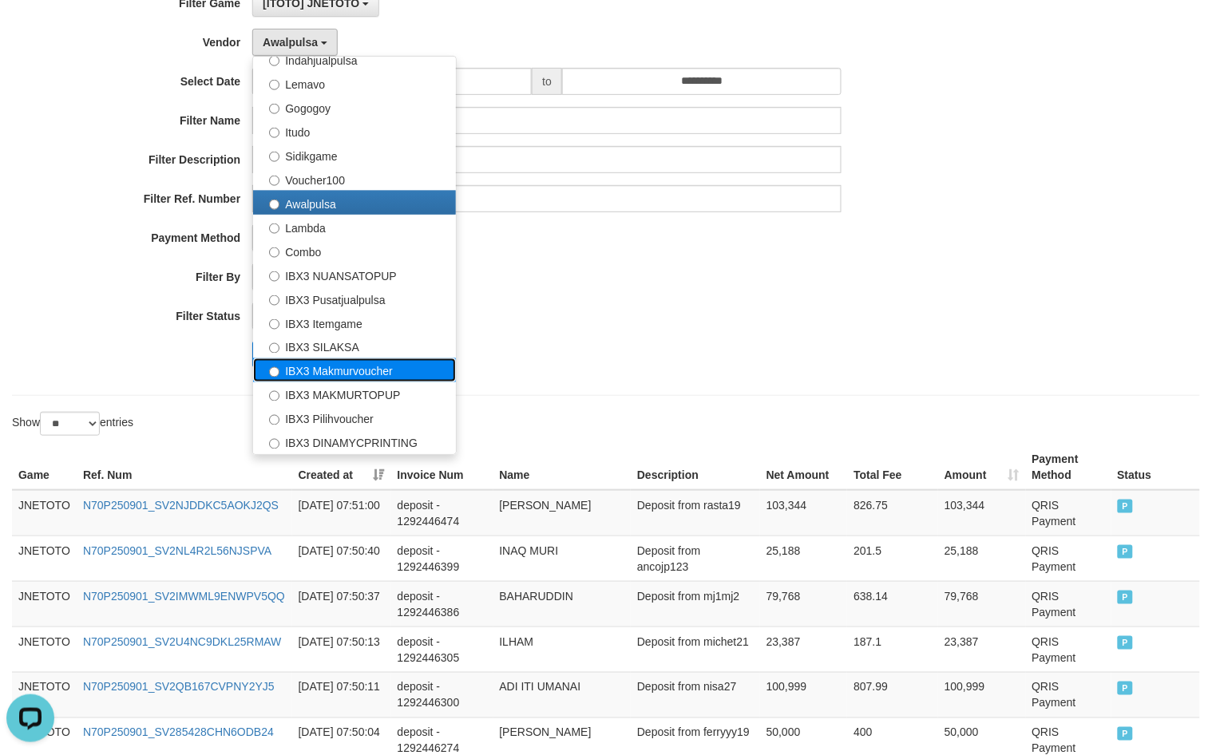
click at [402, 375] on label "IBX3 Makmurvoucher" at bounding box center [354, 371] width 203 height 24
select select "**********"
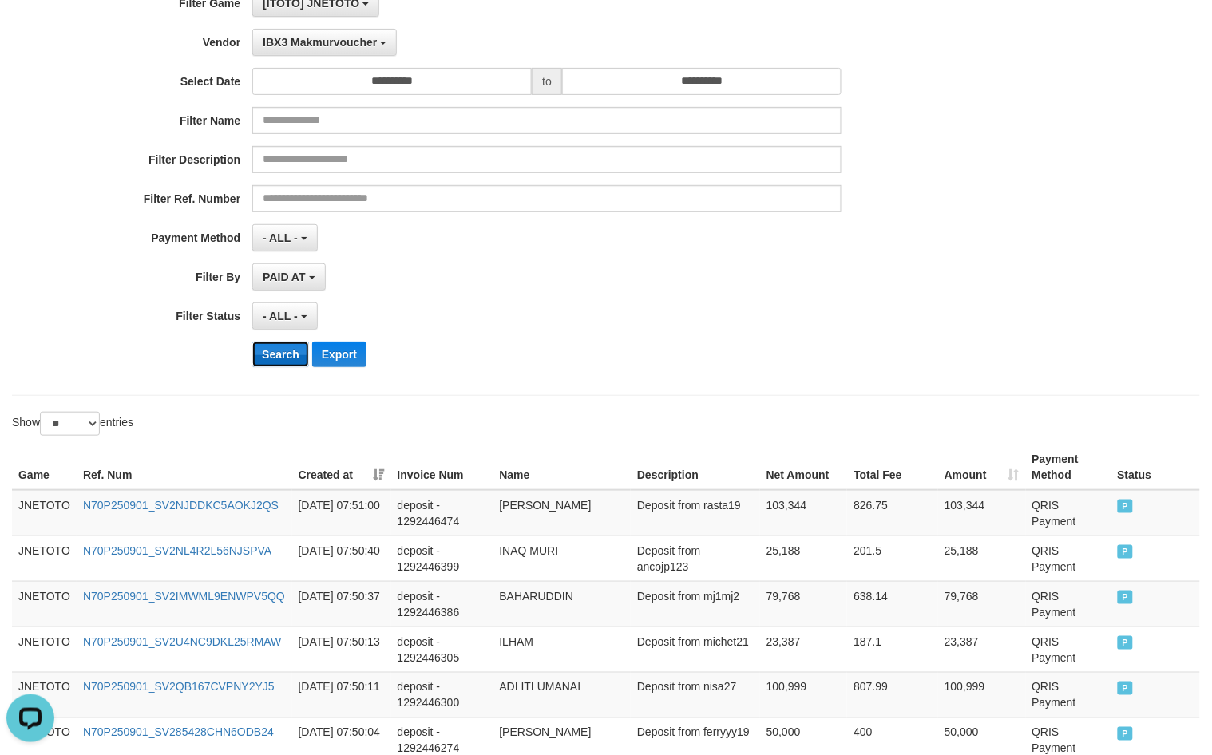
click at [278, 361] on button "Search" at bounding box center [280, 355] width 57 height 26
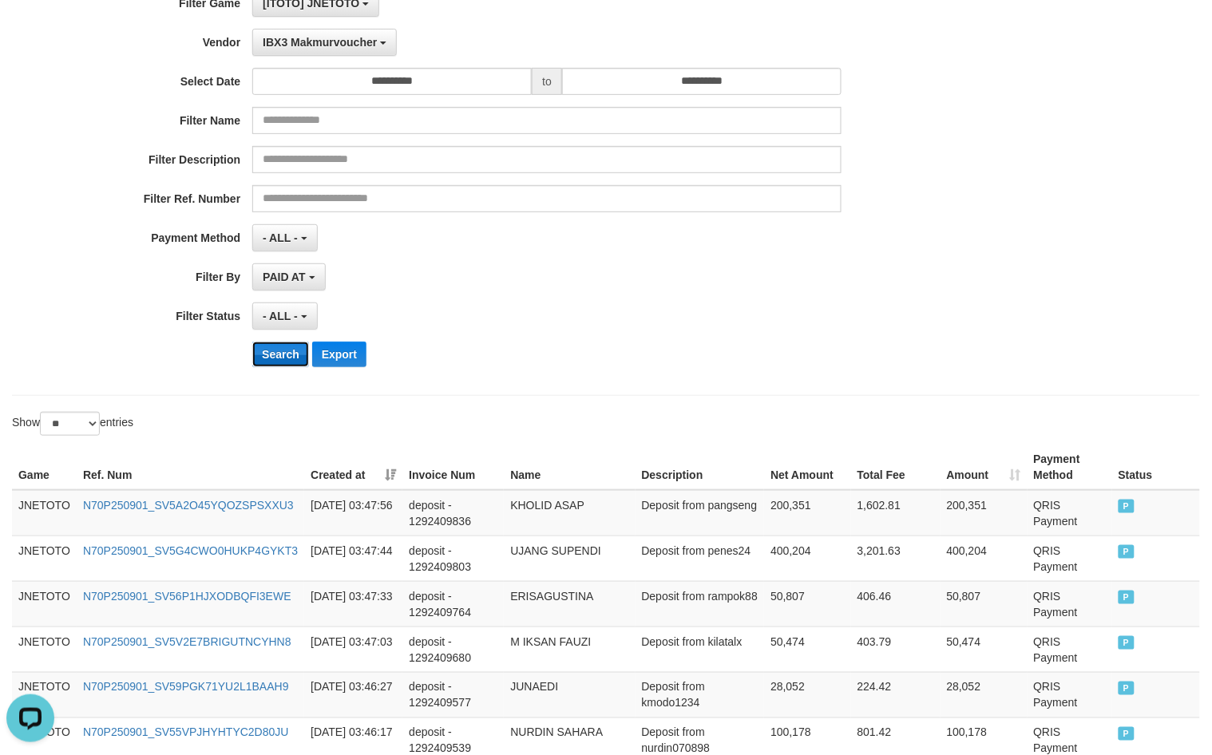
drag, startPoint x: 272, startPoint y: 361, endPoint x: 273, endPoint y: 353, distance: 8.0
click at [272, 361] on button "Search" at bounding box center [280, 355] width 57 height 26
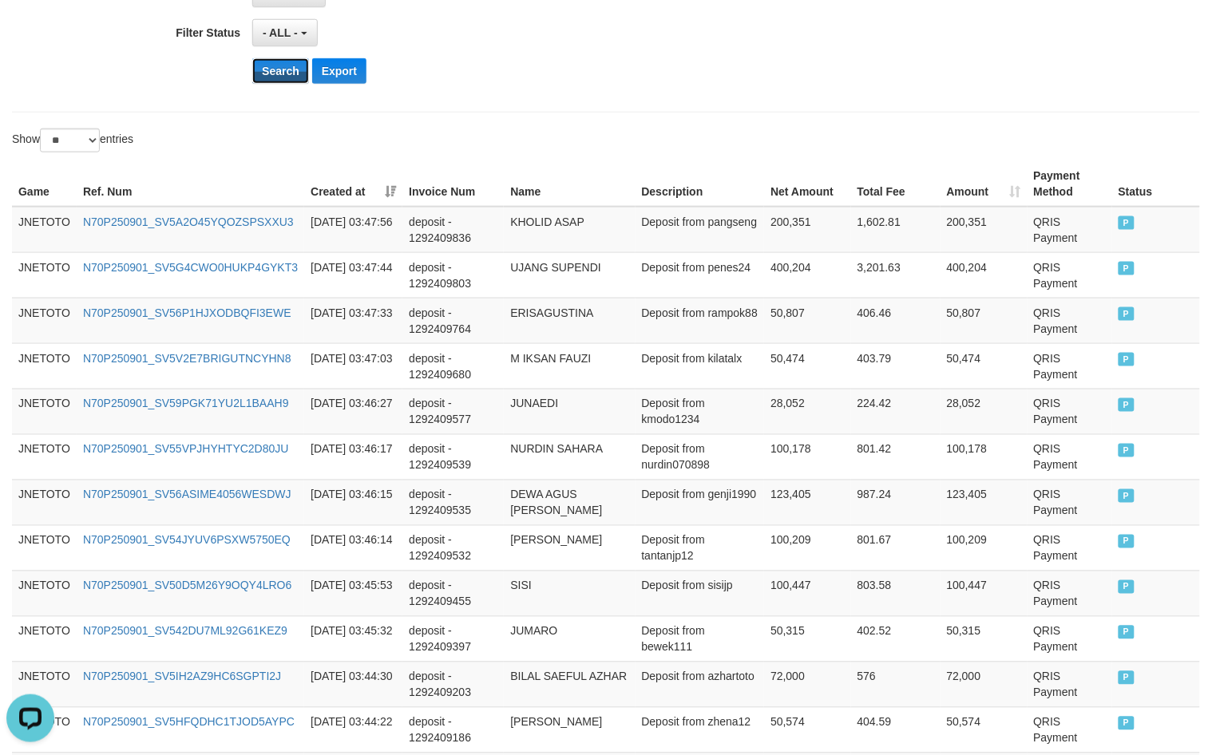
scroll to position [1186, 0]
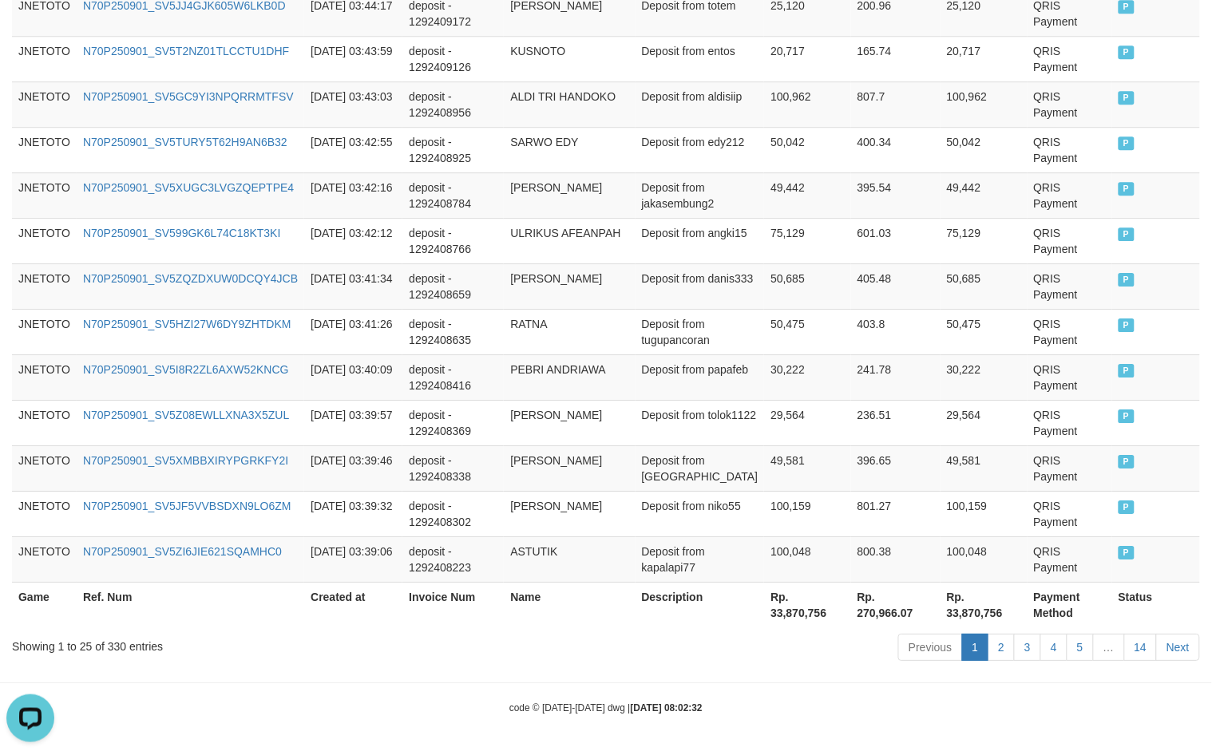
click at [114, 652] on div "Showing 1 to 25 of 330 entries" at bounding box center [253, 643] width 482 height 22
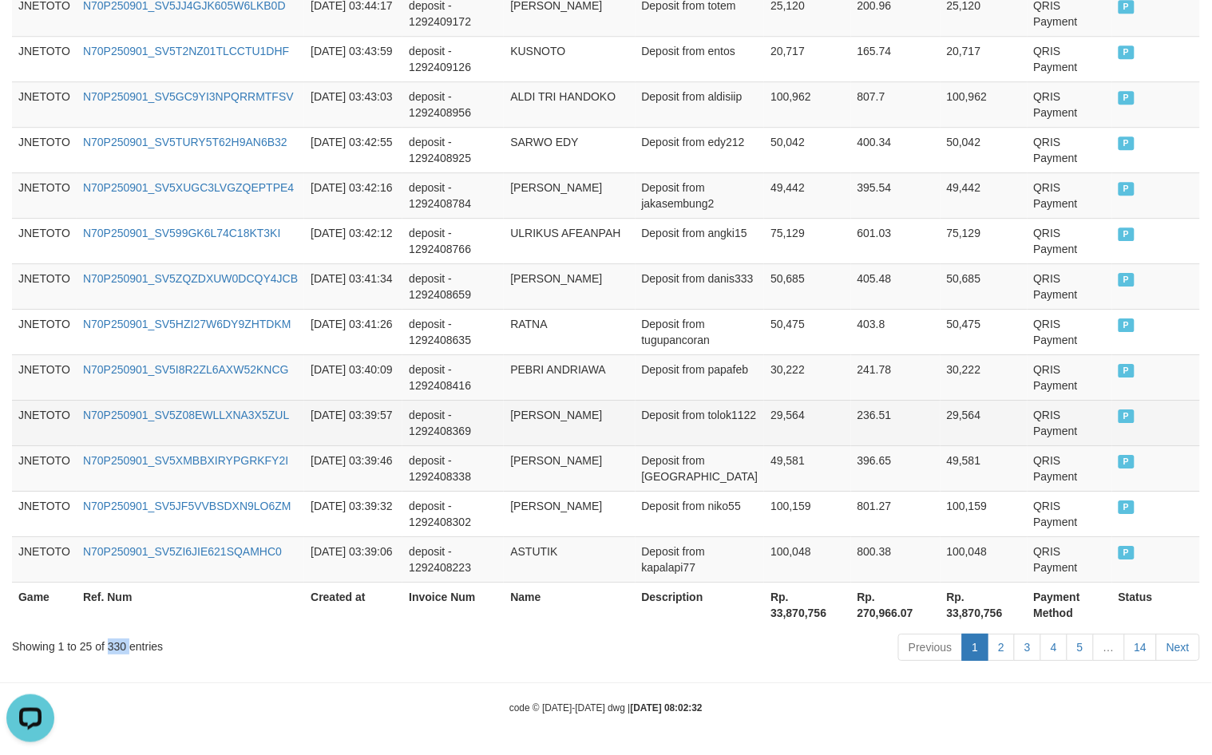
copy div "330"
